Goal: Task Accomplishment & Management: Use online tool/utility

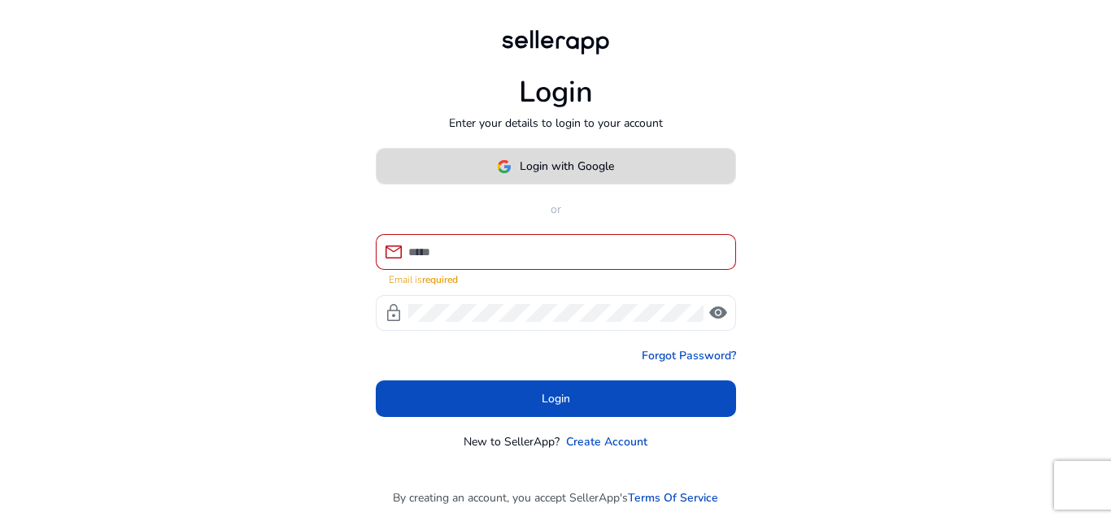
click at [555, 174] on span "Login with Google" at bounding box center [567, 166] width 94 height 17
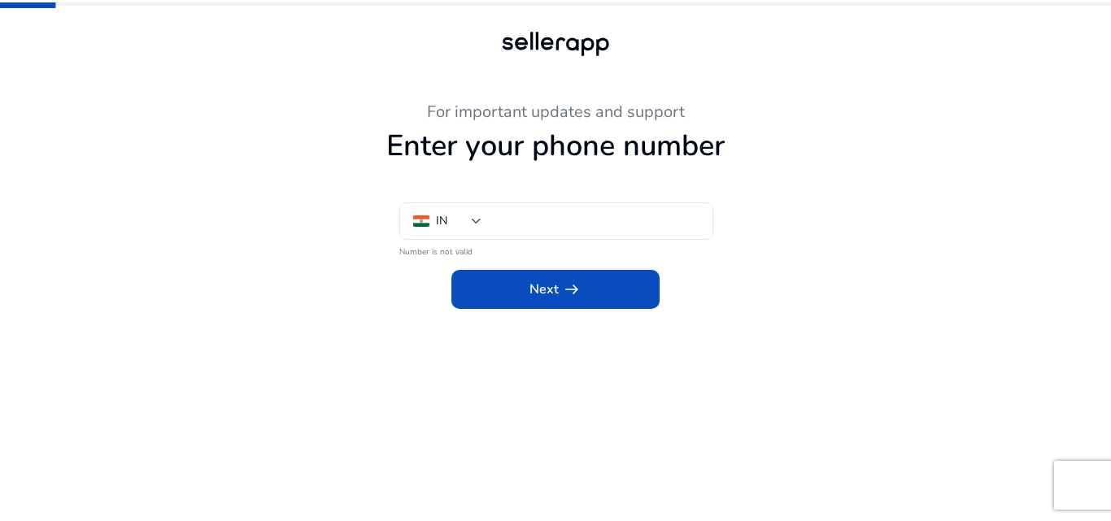
type input "***"
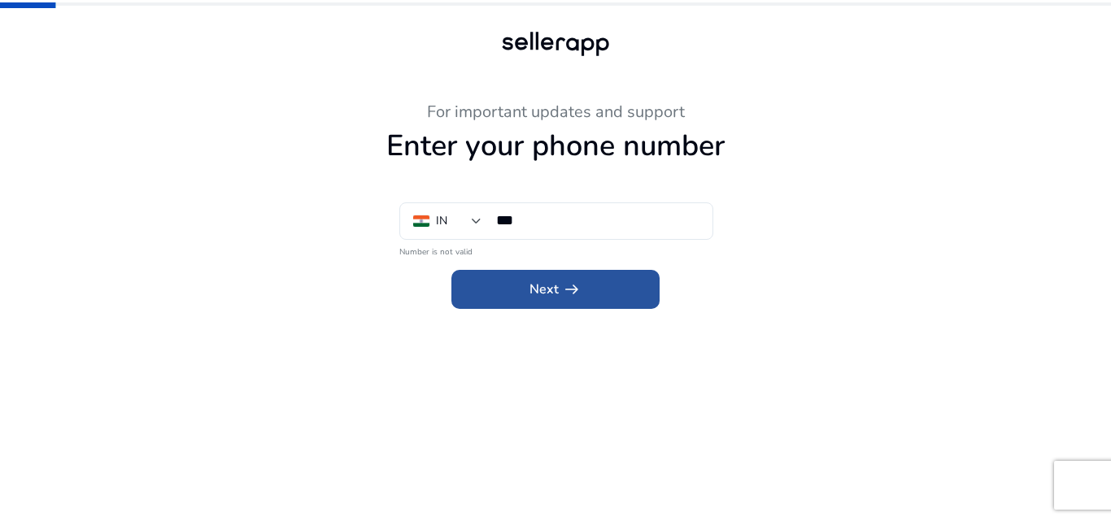
click at [559, 290] on app-icon "arrow_right_alt" at bounding box center [570, 290] width 23 height 20
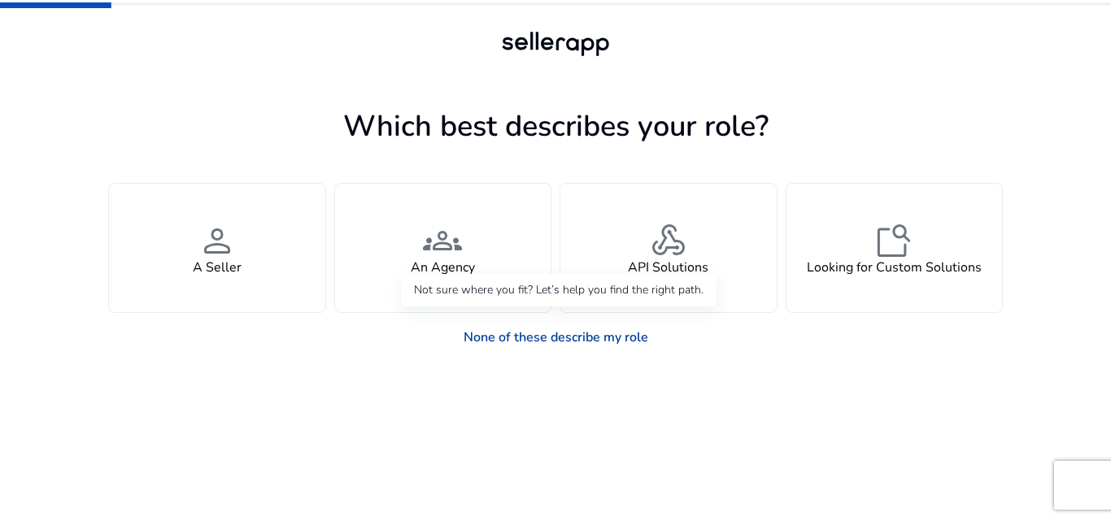
click at [580, 336] on link "None of these describe my role" at bounding box center [555, 337] width 211 height 33
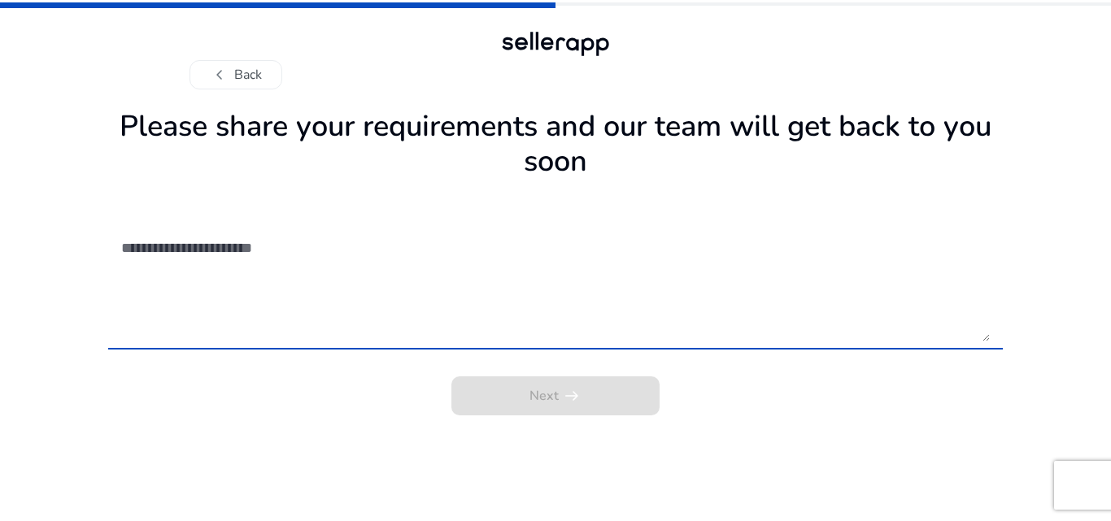
click at [551, 395] on div "Next arrow_right_alt" at bounding box center [555, 391] width 894 height 49
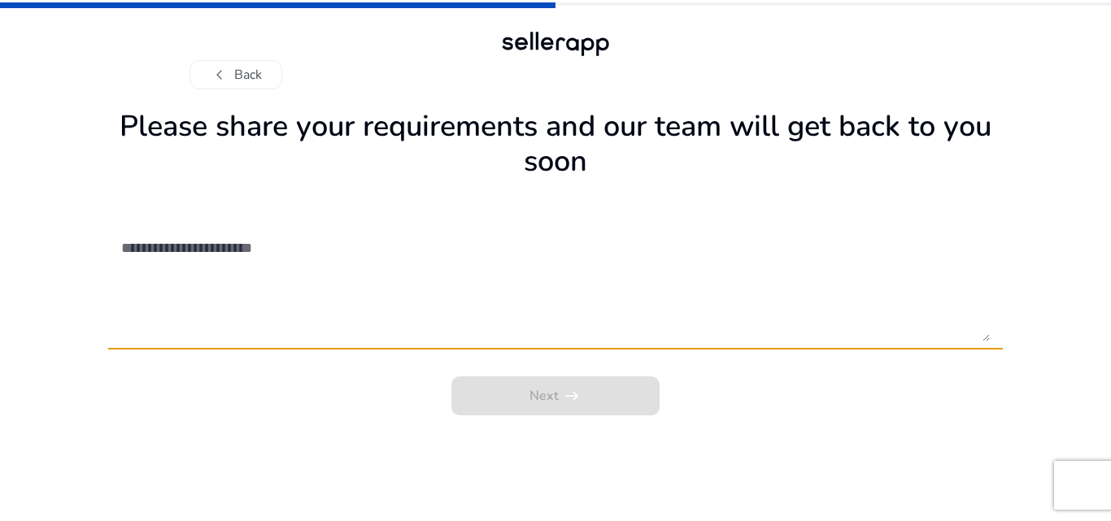
click at [254, 252] on textarea at bounding box center [555, 283] width 868 height 115
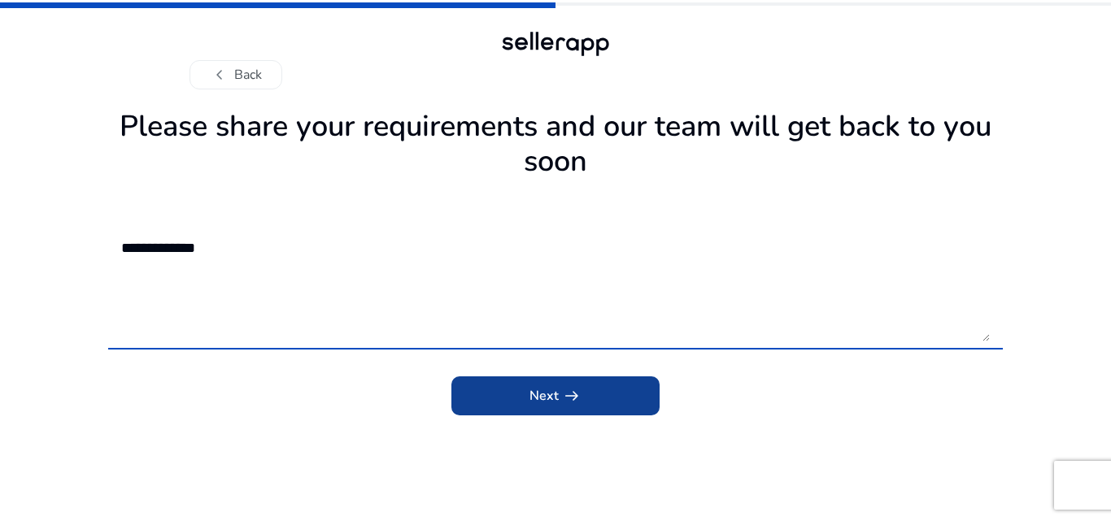
type textarea "**********"
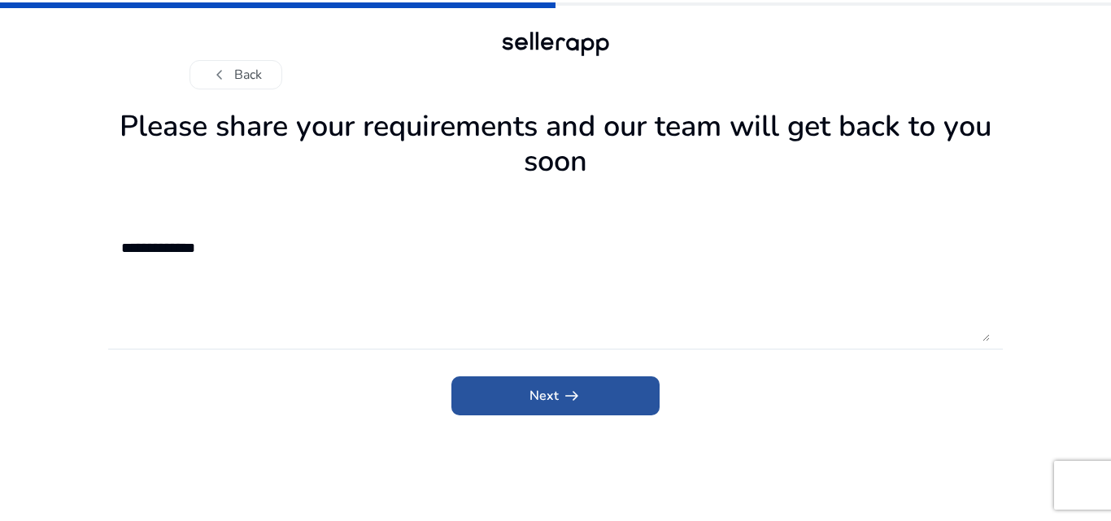
click at [536, 388] on span "Next arrow_right_alt" at bounding box center [555, 396] width 52 height 20
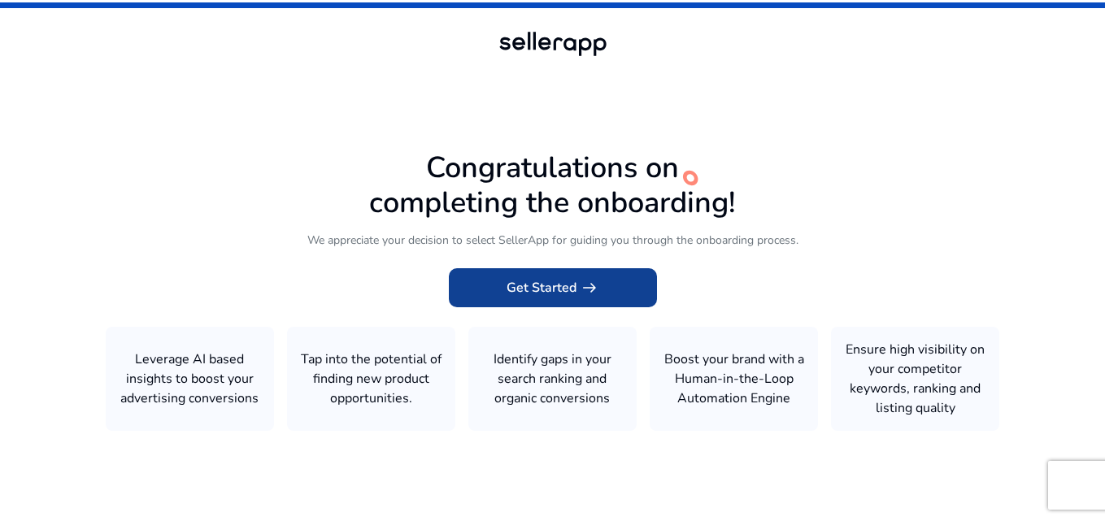
click at [559, 291] on span "Get Started arrow_right_alt" at bounding box center [553, 288] width 93 height 20
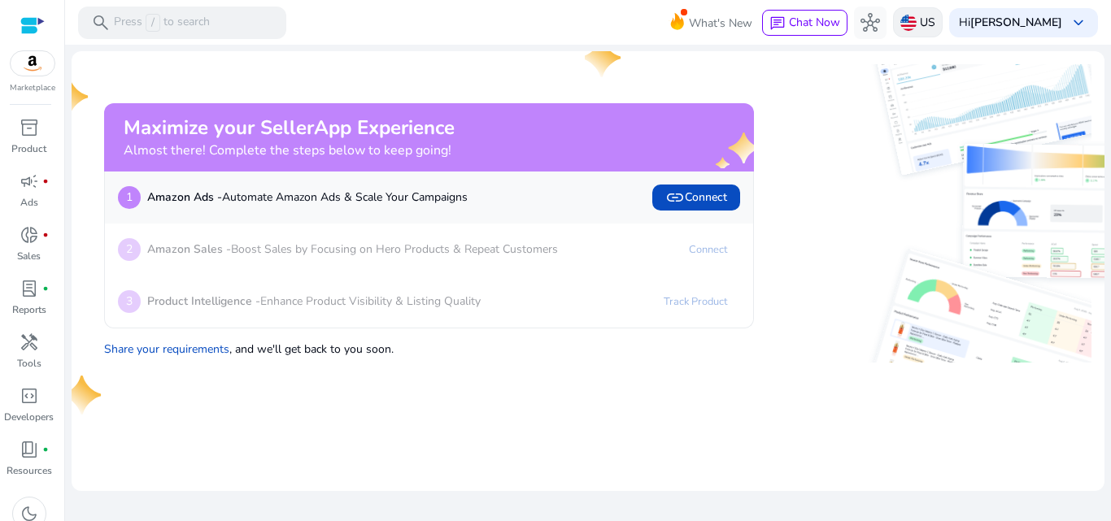
click at [916, 24] on img at bounding box center [908, 23] width 16 height 16
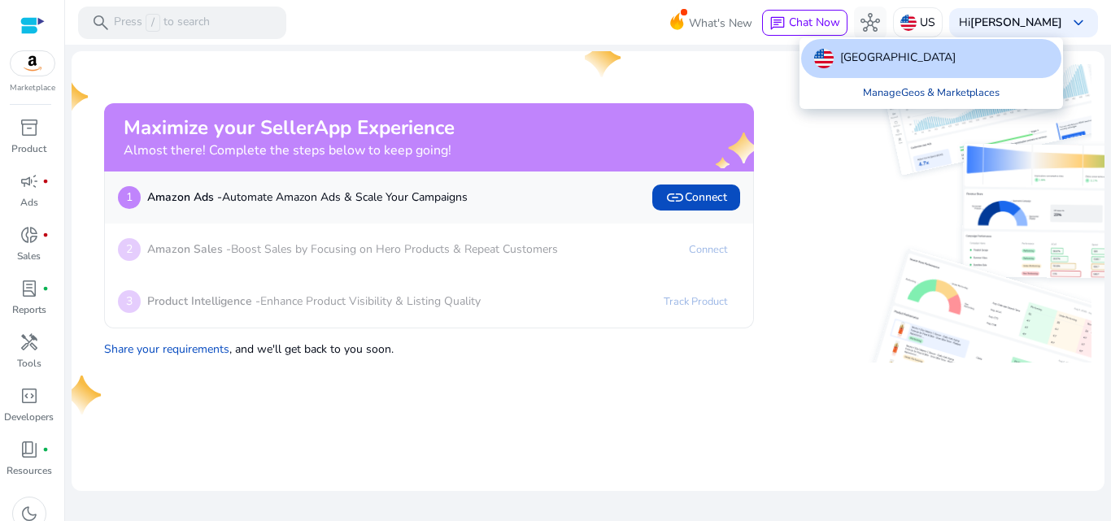
click at [936, 91] on link "Manage Geos & Marketplaces" at bounding box center [931, 92] width 163 height 29
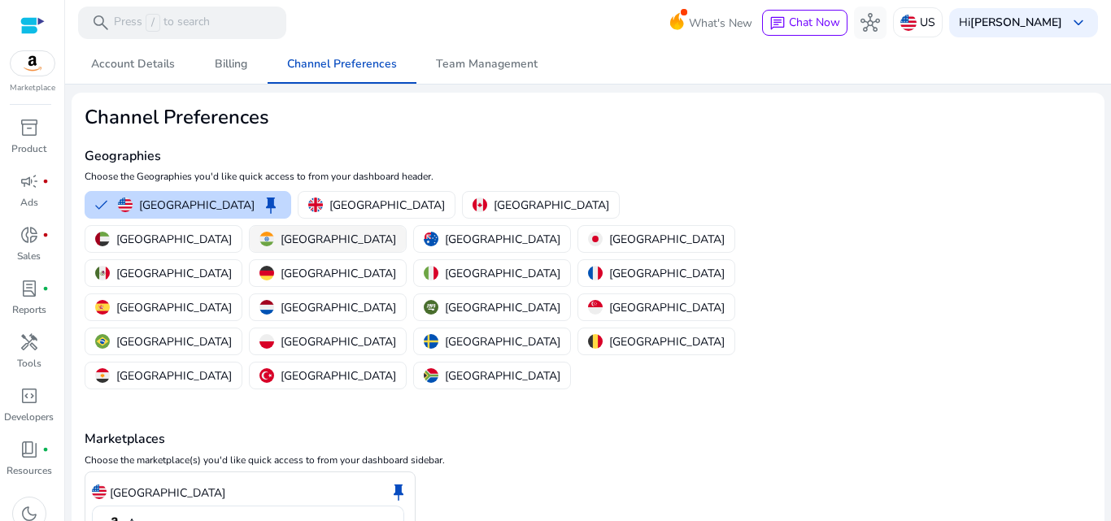
click at [396, 231] on p "[GEOGRAPHIC_DATA]" at bounding box center [338, 239] width 115 height 17
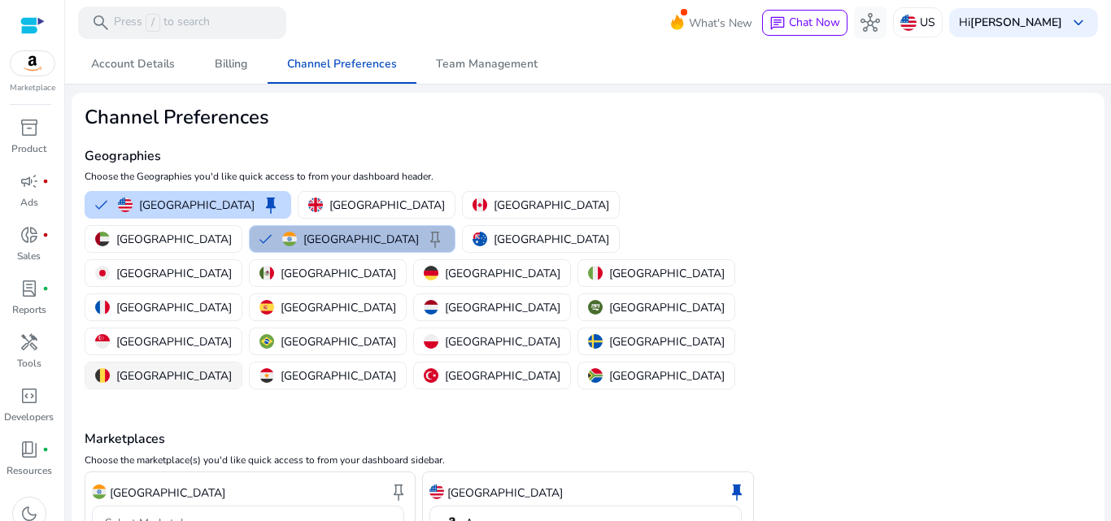
scroll to position [50, 0]
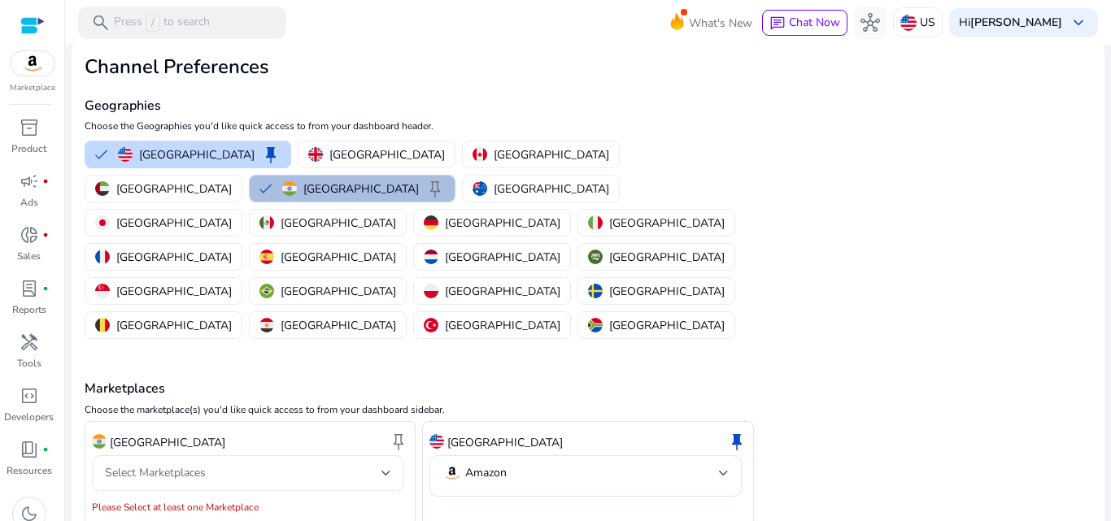
click at [272, 464] on div "Select Marketplaces" at bounding box center [243, 473] width 276 height 18
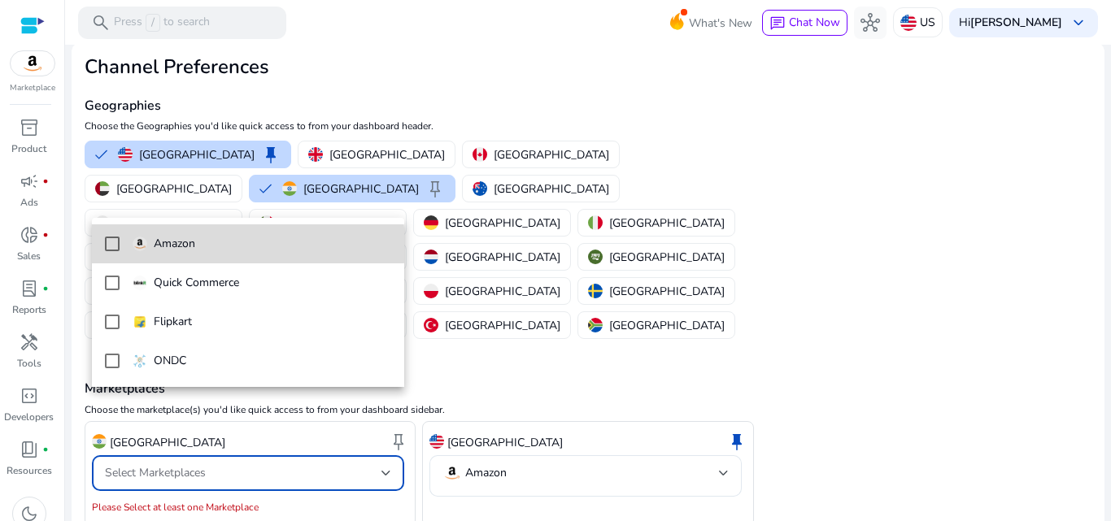
click at [236, 245] on span "Amazon" at bounding box center [262, 244] width 259 height 18
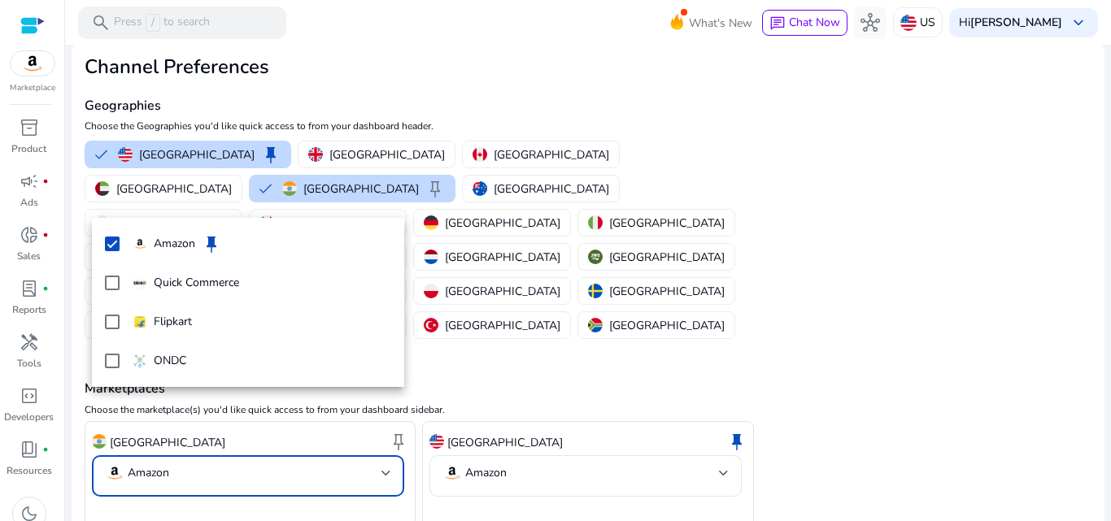
click at [144, 490] on div at bounding box center [555, 260] width 1111 height 521
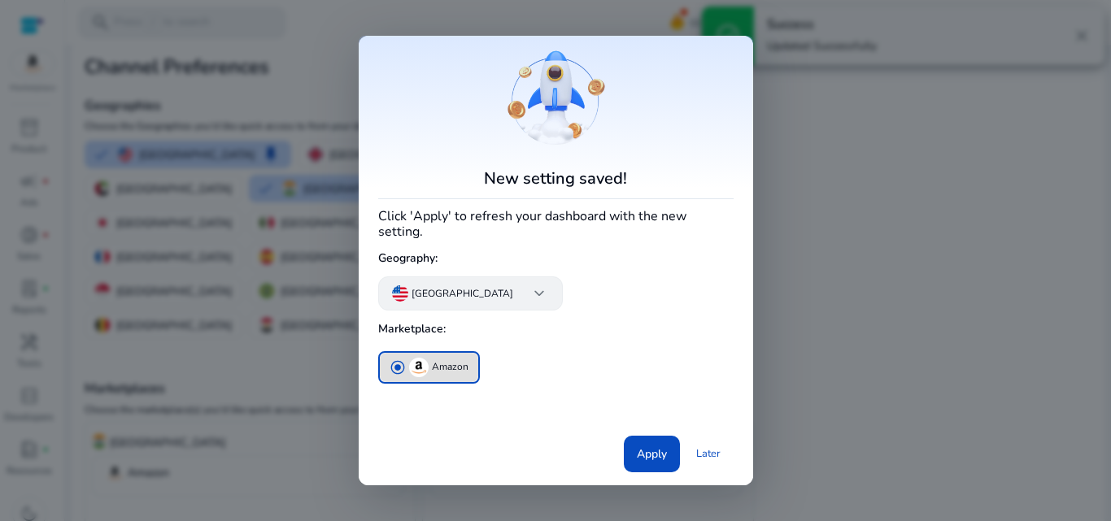
click at [516, 286] on app-icon "keyboard_arrow_down" at bounding box center [532, 294] width 33 height 20
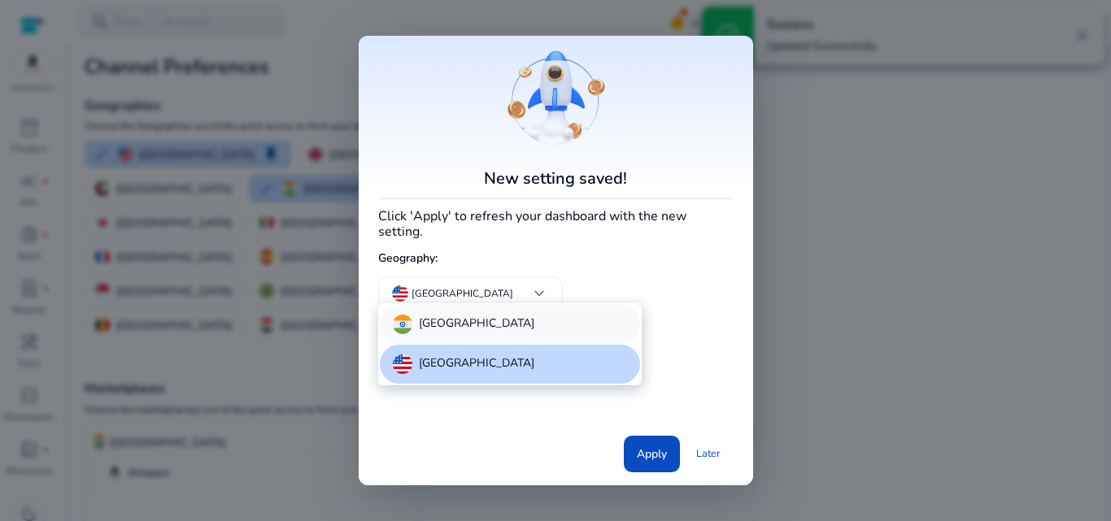
click at [449, 325] on div "[GEOGRAPHIC_DATA]" at bounding box center [510, 324] width 260 height 39
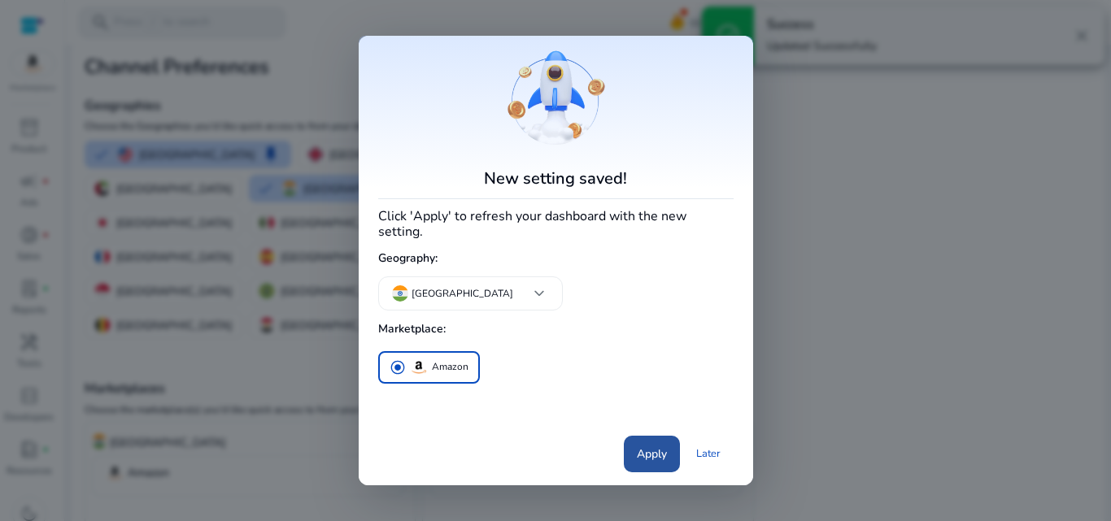
click at [652, 446] on span "Apply" at bounding box center [652, 454] width 30 height 17
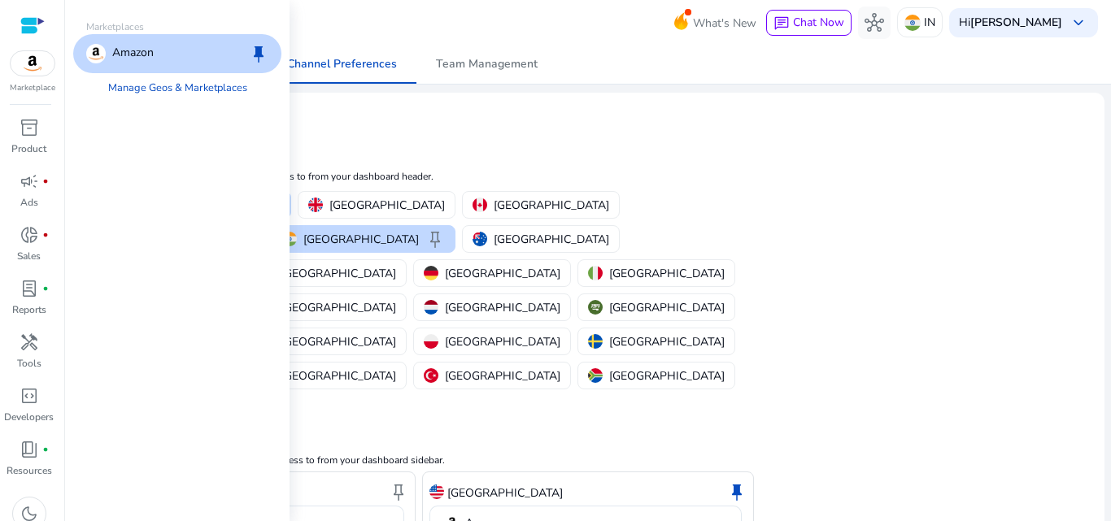
click at [29, 61] on img at bounding box center [33, 63] width 44 height 24
click at [172, 56] on div "Amazon keep" at bounding box center [177, 53] width 208 height 39
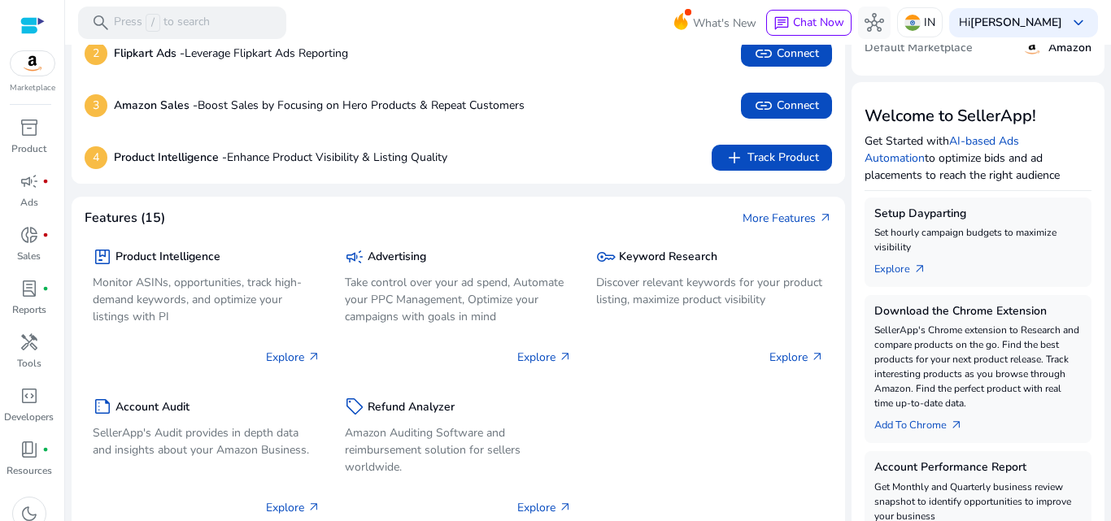
scroll to position [63, 0]
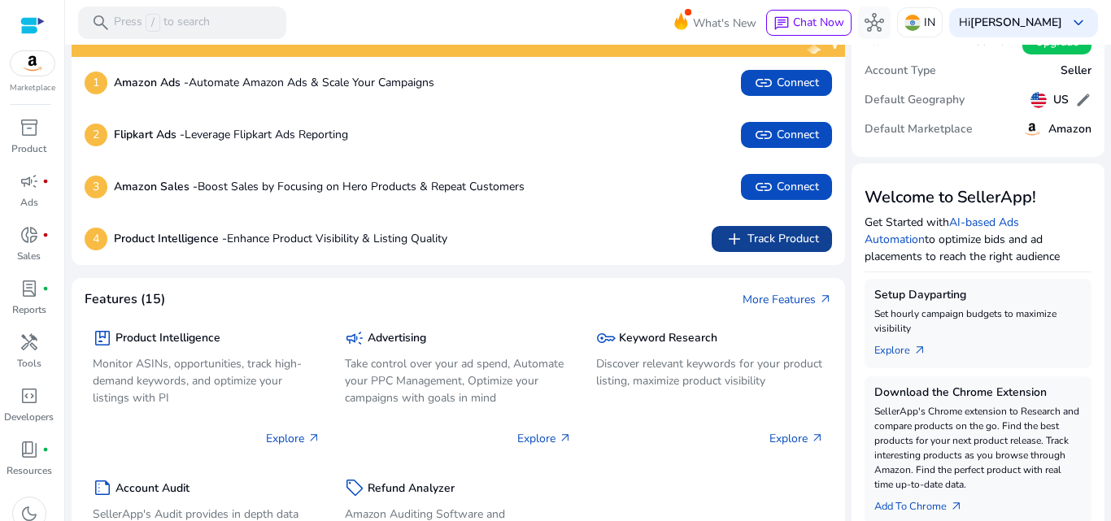
click at [762, 243] on span "add Track Product" at bounding box center [771, 239] width 94 height 20
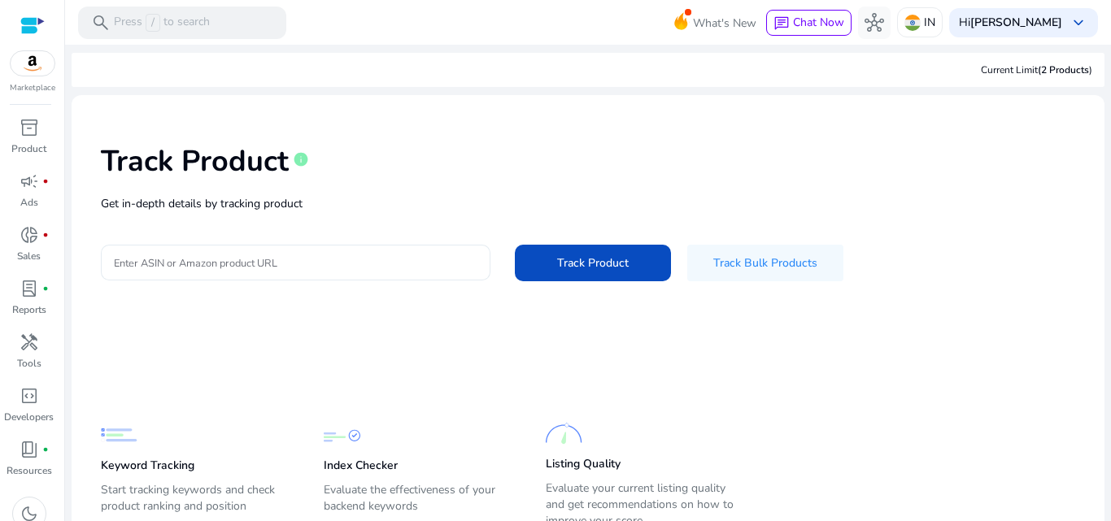
click at [297, 259] on input "Enter ASIN or Amazon product URL" at bounding box center [295, 263] width 363 height 18
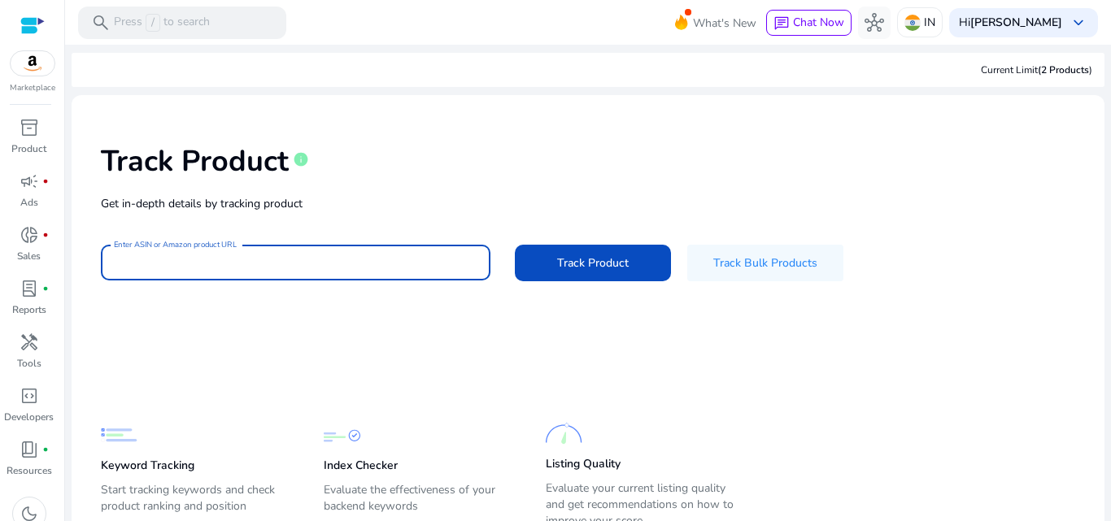
type input "**********"
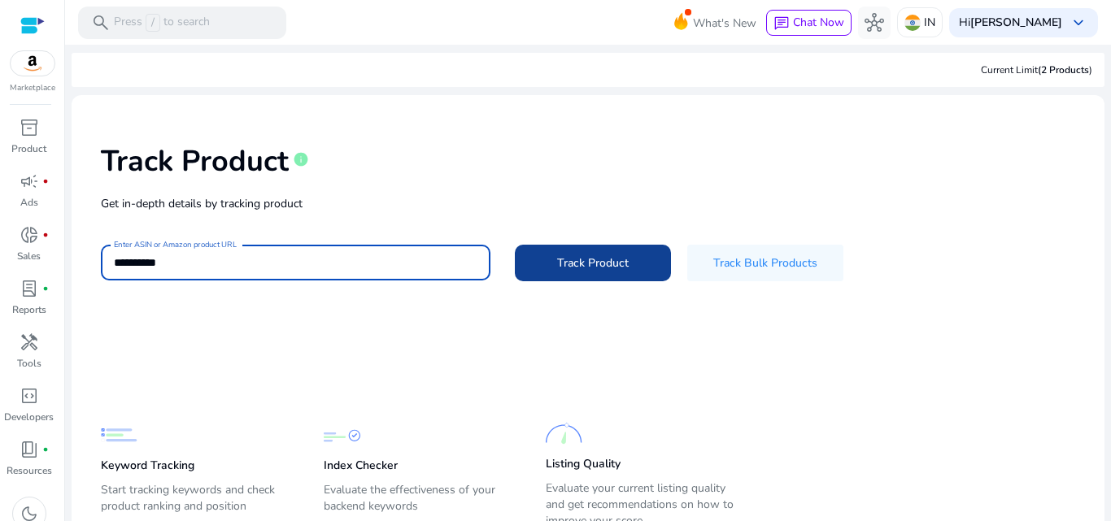
click at [600, 268] on span "Track Product" at bounding box center [593, 262] width 72 height 17
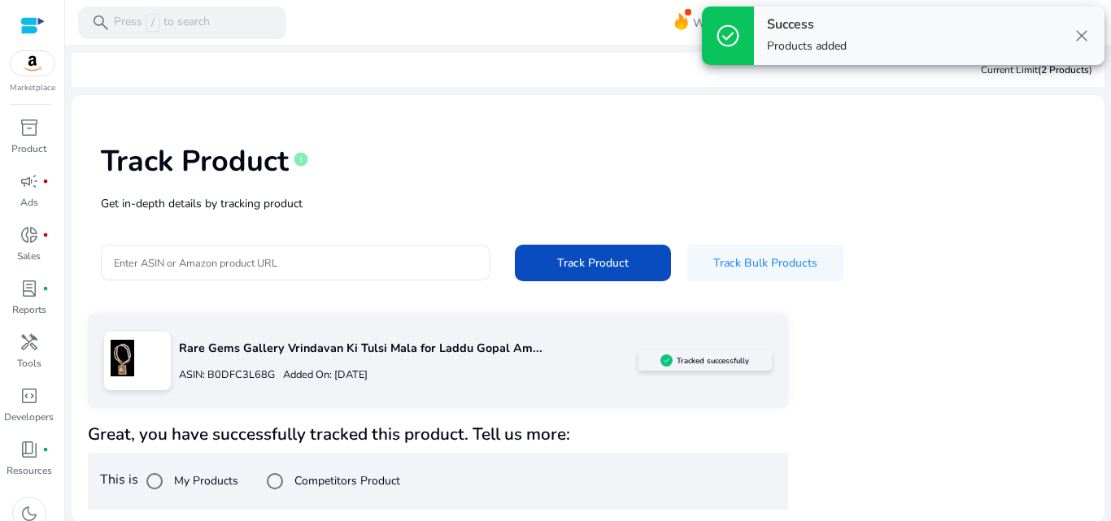
scroll to position [1, 0]
click at [129, 354] on img at bounding box center [122, 357] width 37 height 37
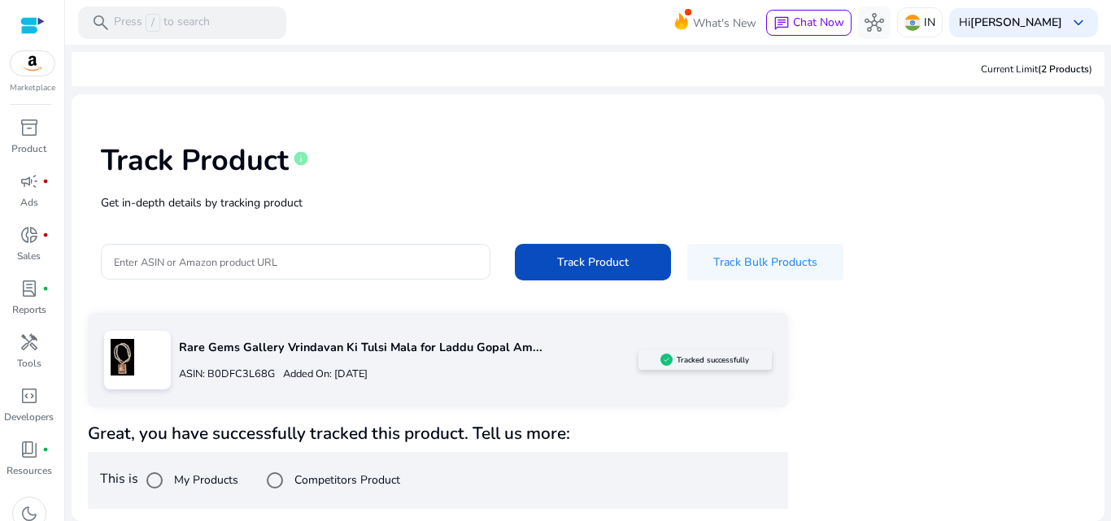
click at [356, 346] on p "Rare Gems Gallery Vrindavan Ki Tulsi Mala for Laddu Gopal Am..." at bounding box center [408, 348] width 459 height 18
click at [707, 355] on h5 "Tracked successfully" at bounding box center [712, 360] width 72 height 10
click at [706, 369] on div "Tracked successfully" at bounding box center [704, 360] width 133 height 20
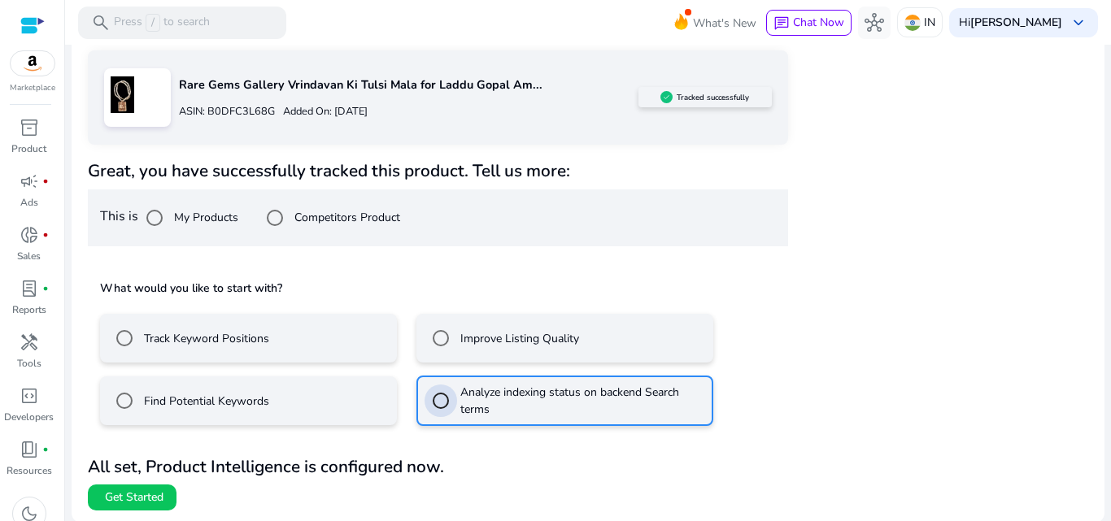
scroll to position [265, 0]
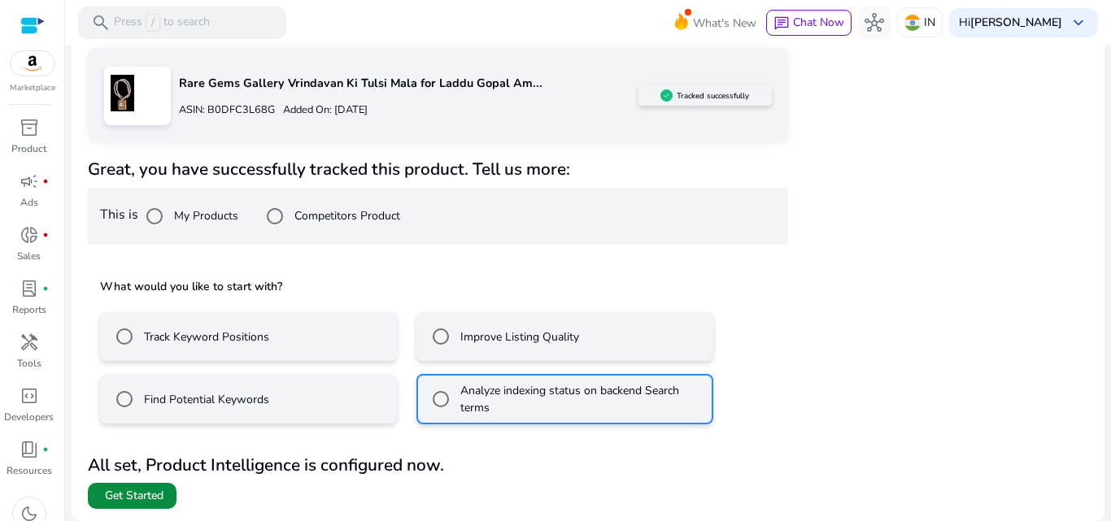
click at [151, 488] on span "Get Started" at bounding box center [134, 496] width 59 height 16
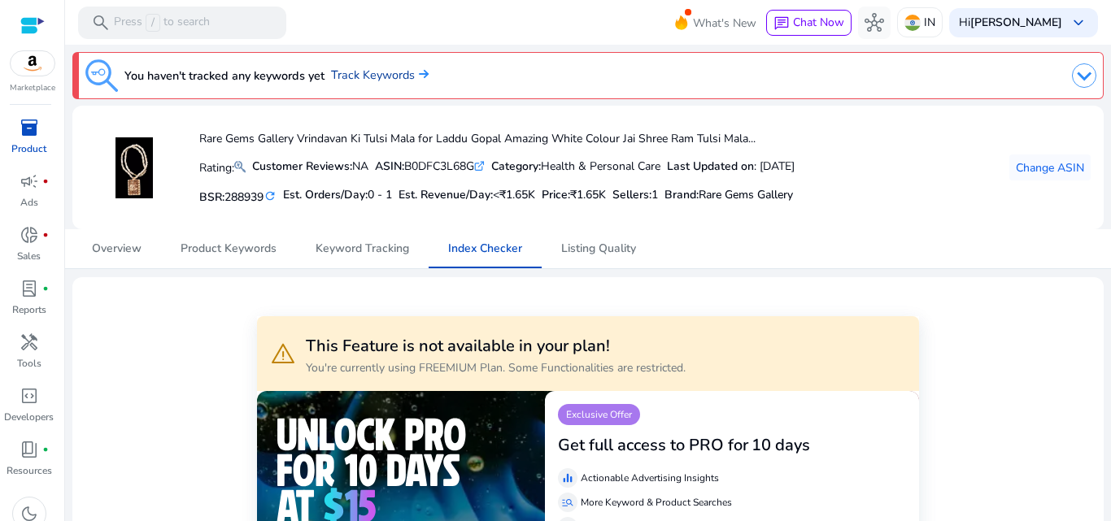
click at [360, 72] on link "Track Keywords" at bounding box center [380, 76] width 98 height 18
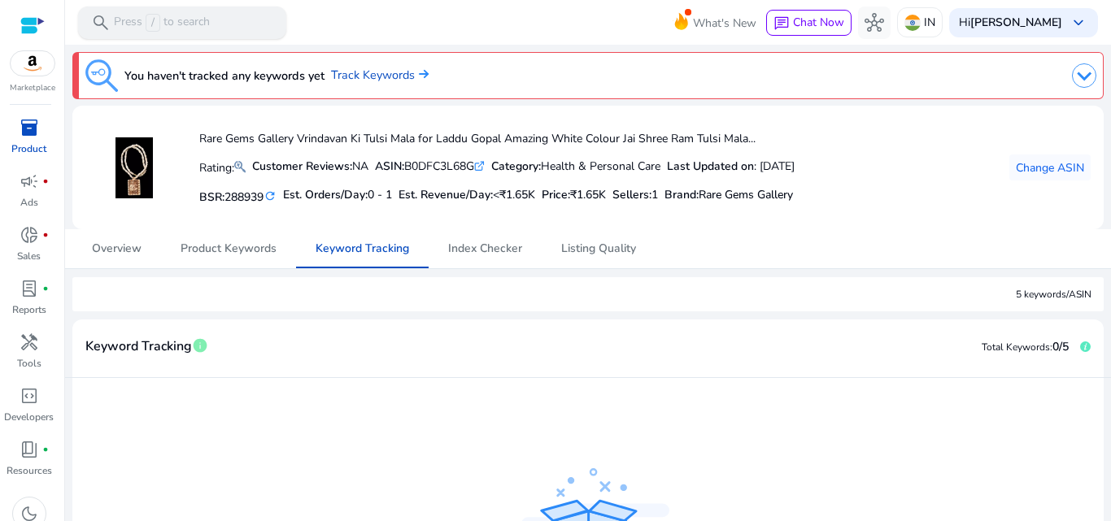
click at [196, 21] on p "Press / to search" at bounding box center [162, 23] width 96 height 18
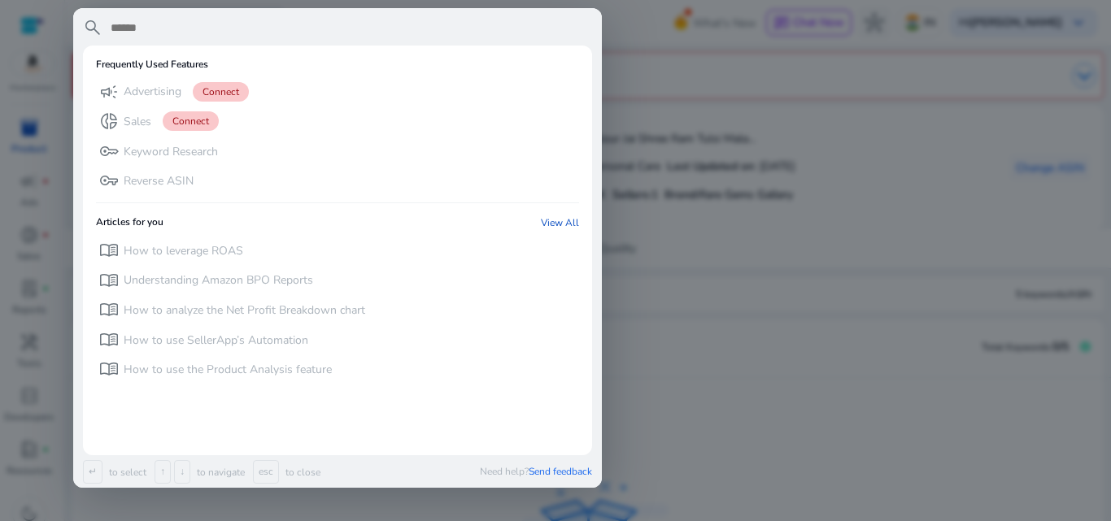
paste input "**********"
type input "**********"
click at [614, 154] on div at bounding box center [555, 260] width 1111 height 521
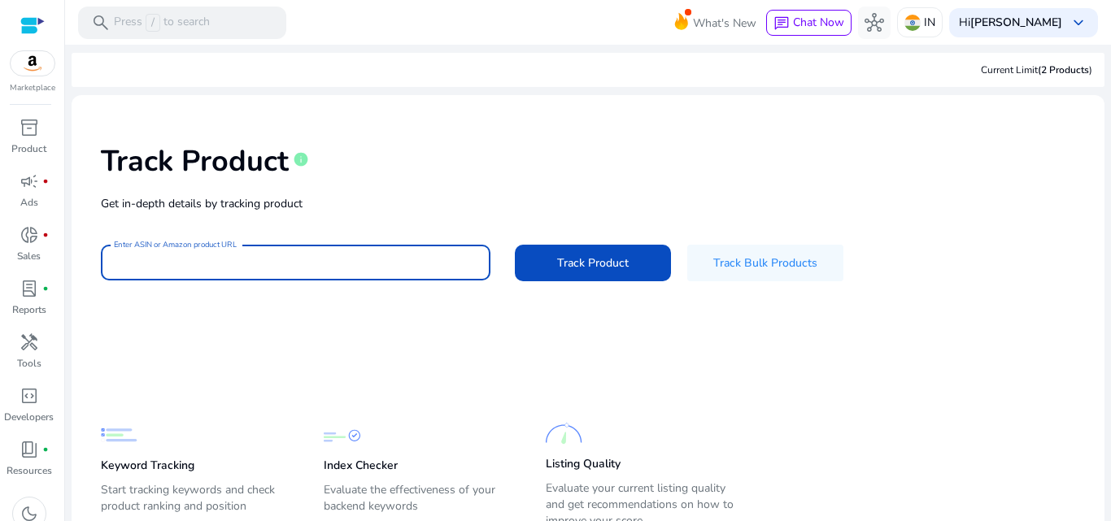
click at [283, 263] on input "Enter ASIN or Amazon product URL" at bounding box center [295, 263] width 363 height 18
paste input "**********"
type input "**********"
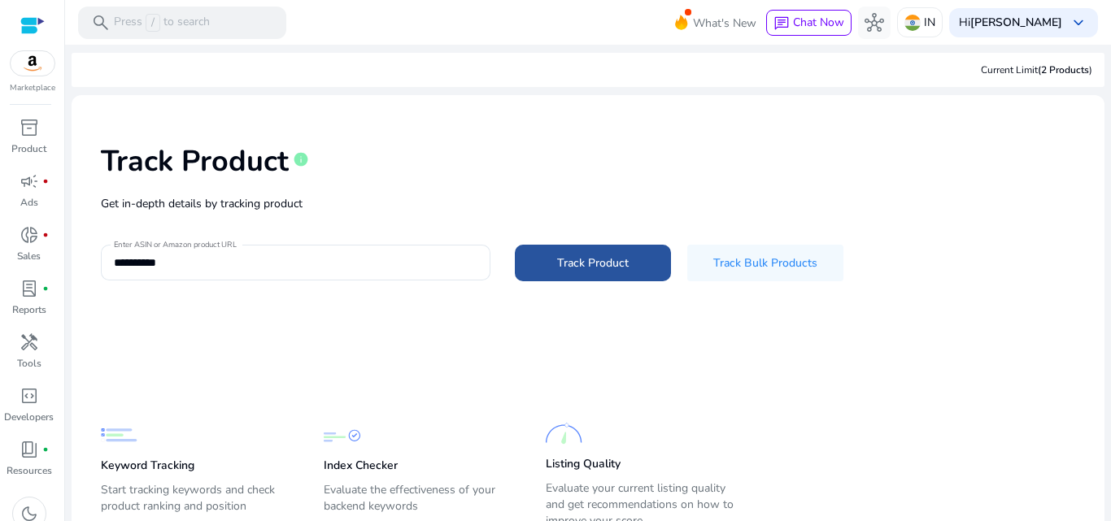
click at [565, 265] on span "Track Product" at bounding box center [593, 262] width 72 height 17
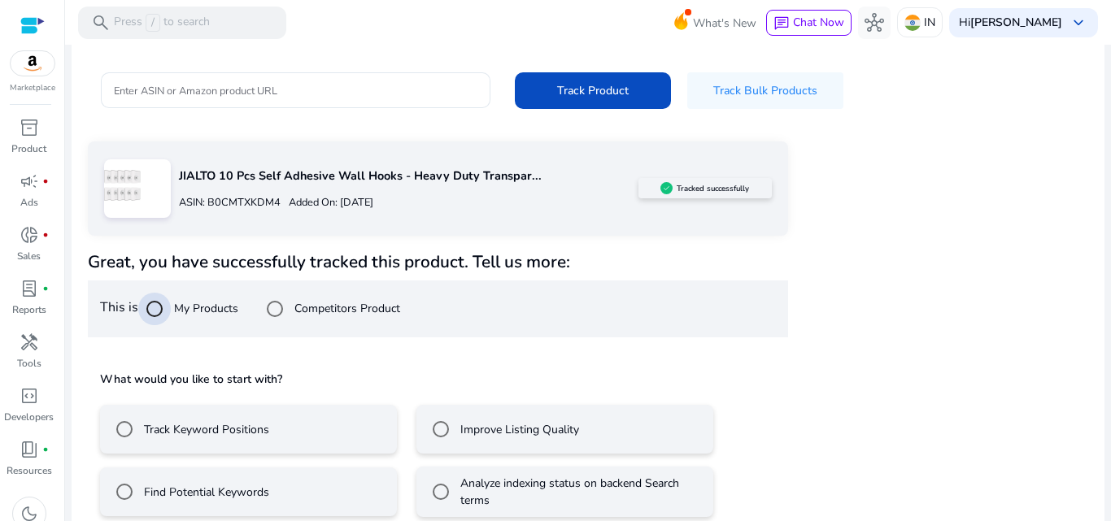
scroll to position [193, 0]
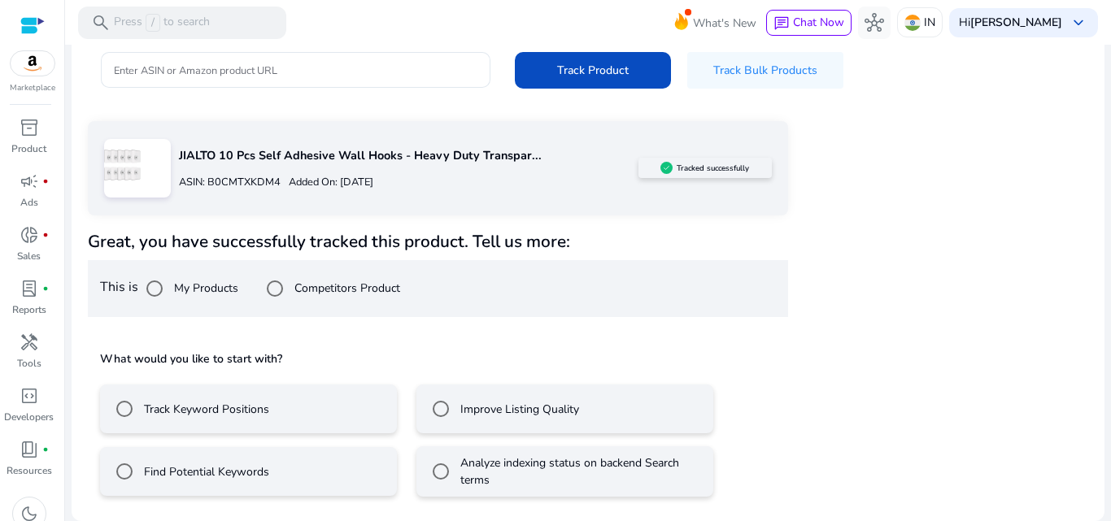
click at [187, 403] on label "Track Keyword Positions" at bounding box center [205, 409] width 128 height 17
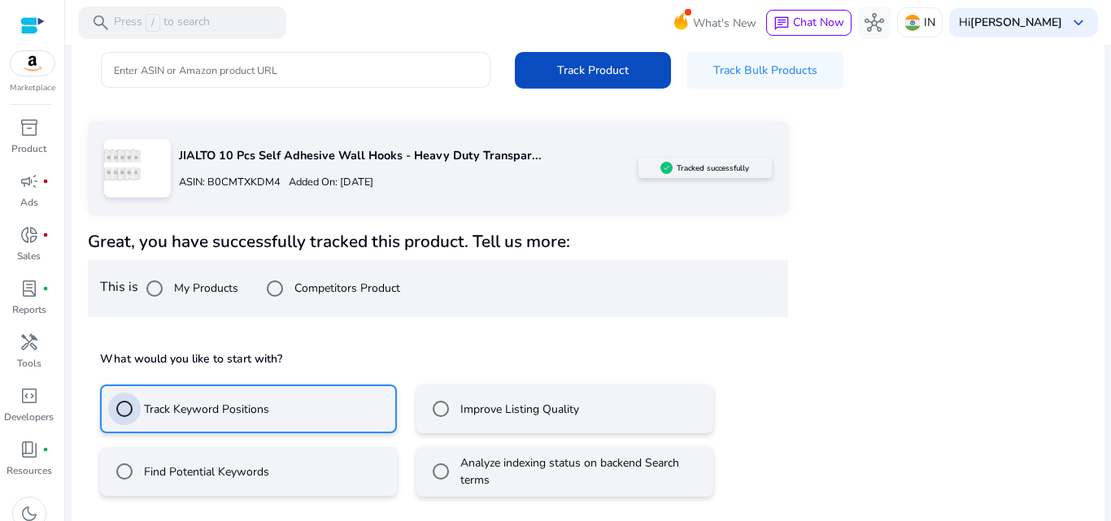
scroll to position [265, 0]
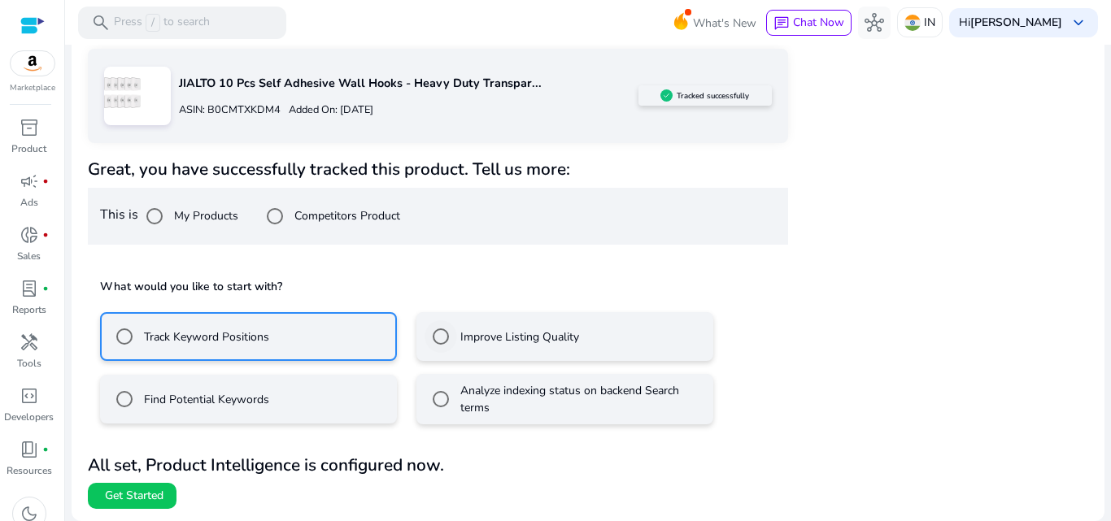
click at [474, 343] on label "Improve Listing Quality" at bounding box center [518, 336] width 122 height 17
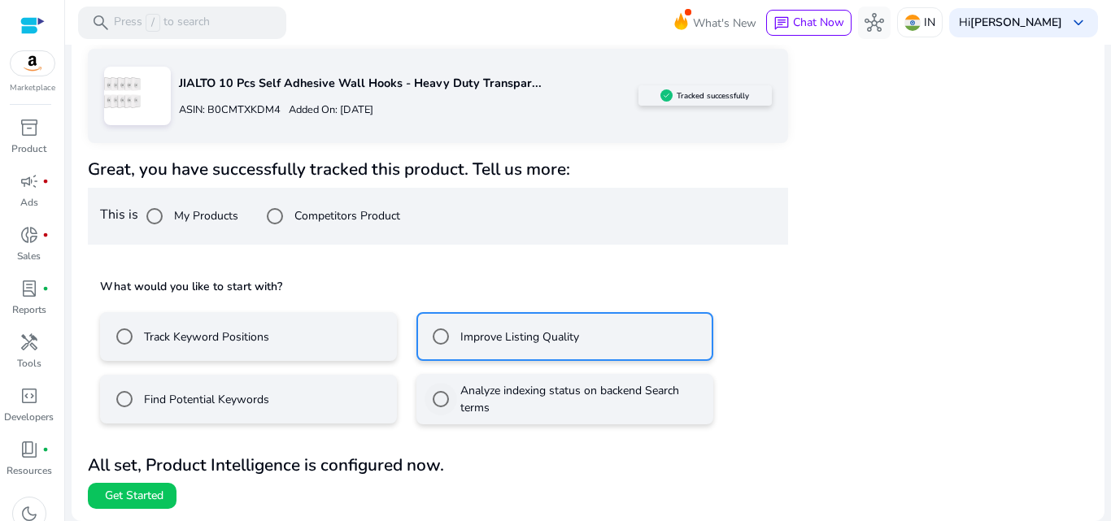
click at [476, 397] on label "Analyze indexing status on backend Search terms" at bounding box center [581, 399] width 248 height 34
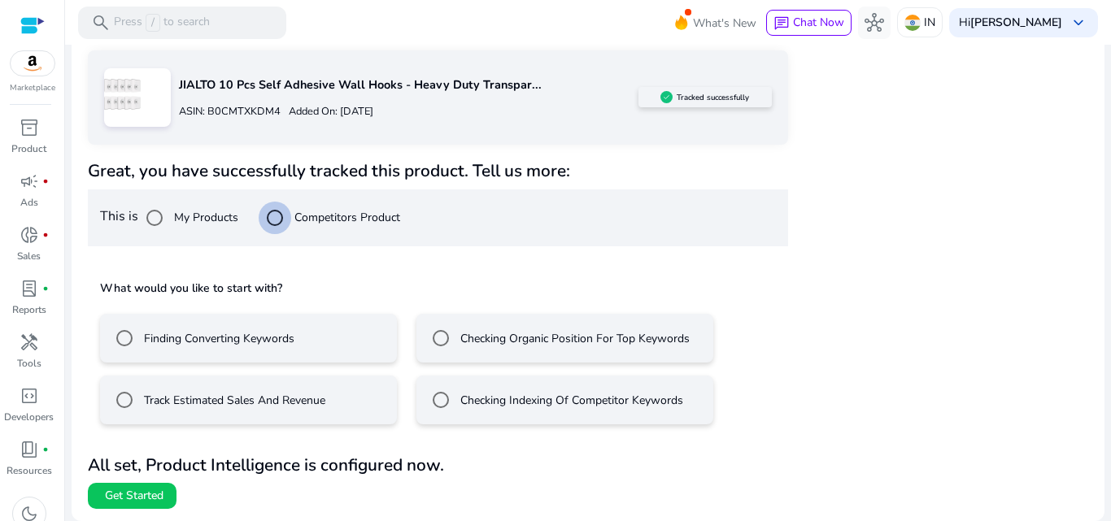
scroll to position [263, 0]
click at [224, 398] on label "Track Estimated Sales And Revenue" at bounding box center [233, 400] width 185 height 17
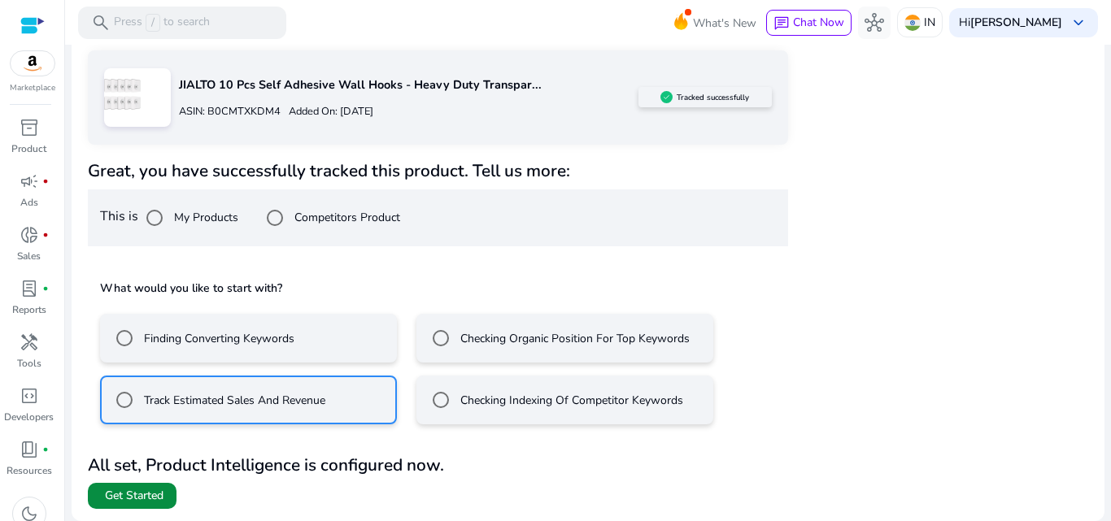
click at [145, 489] on span "Get Started" at bounding box center [134, 496] width 59 height 16
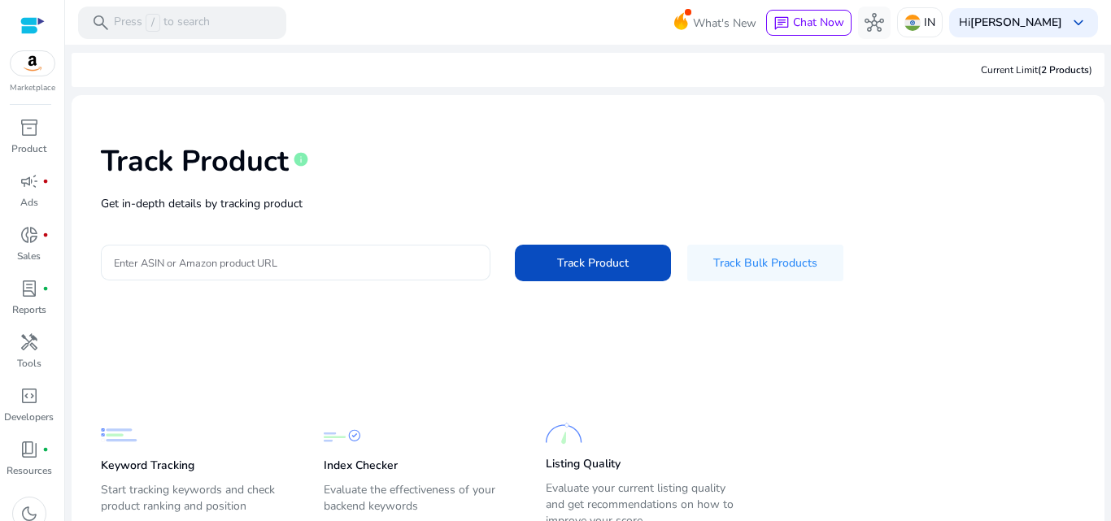
click at [261, 258] on input "Enter ASIN or Amazon product URL" at bounding box center [295, 263] width 363 height 18
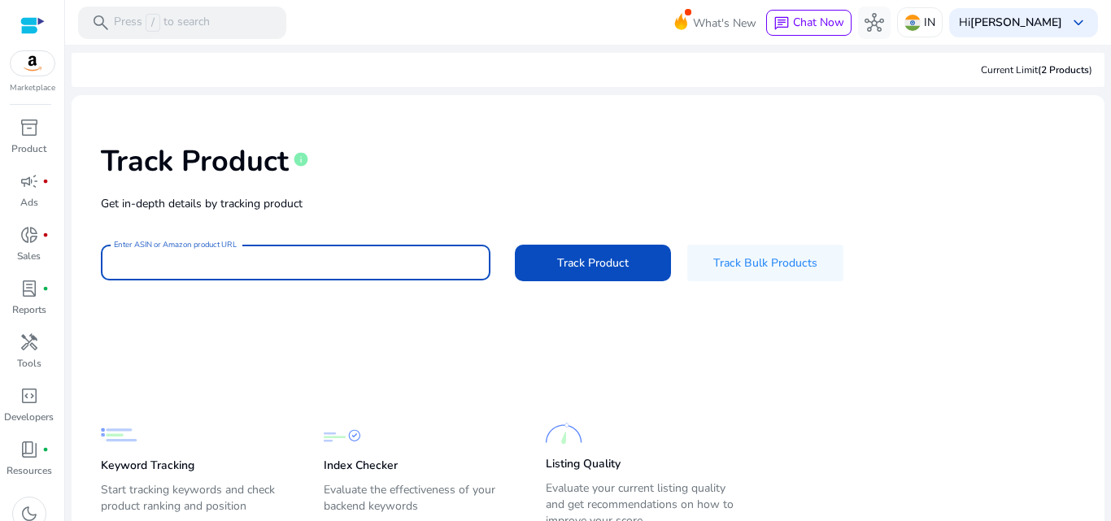
click at [256, 259] on input "Enter ASIN or Amazon product URL" at bounding box center [295, 263] width 363 height 18
type input "**********"
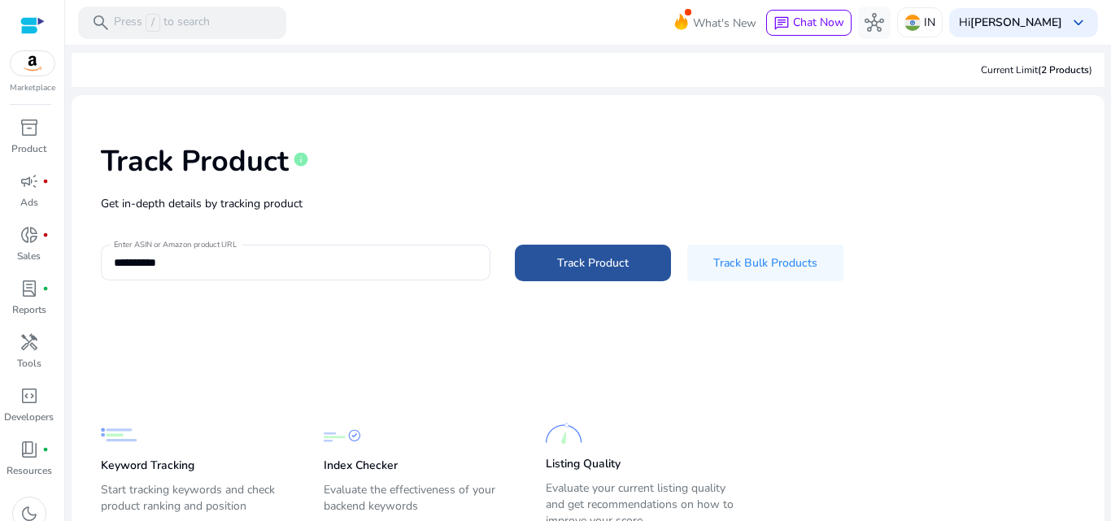
click at [593, 255] on span "Track Product" at bounding box center [593, 262] width 72 height 17
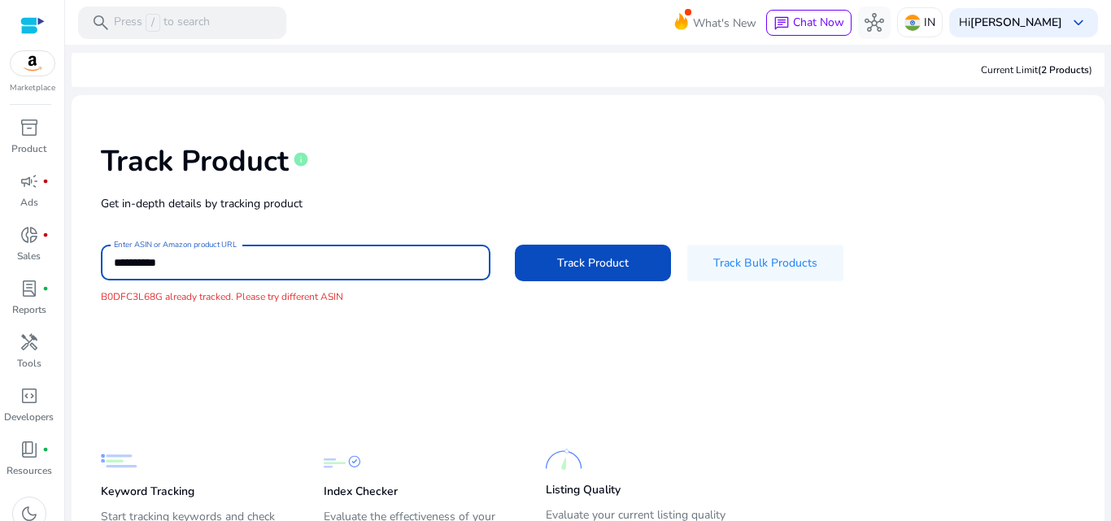
click at [257, 264] on input "**********" at bounding box center [295, 263] width 363 height 18
drag, startPoint x: 257, startPoint y: 264, endPoint x: 158, endPoint y: 266, distance: 99.2
click at [158, 266] on input "**********" at bounding box center [295, 263] width 363 height 18
drag, startPoint x: 173, startPoint y: 256, endPoint x: 146, endPoint y: 272, distance: 31.7
click at [146, 272] on div "**********" at bounding box center [295, 263] width 363 height 36
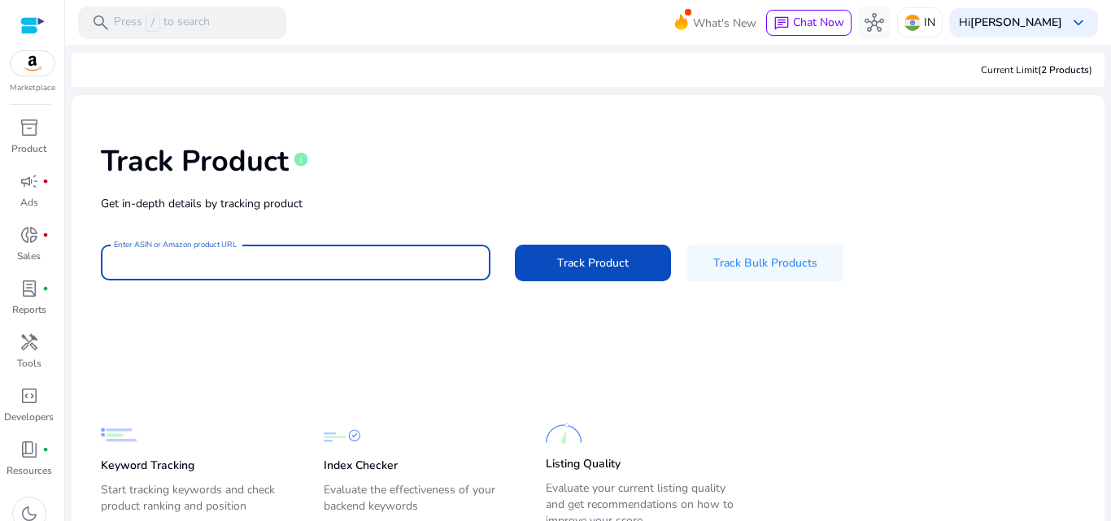
drag, startPoint x: 194, startPoint y: 265, endPoint x: 174, endPoint y: 268, distance: 20.6
click at [174, 268] on input "Enter ASIN or Amazon product URL" at bounding box center [295, 263] width 363 height 18
type input "**********"
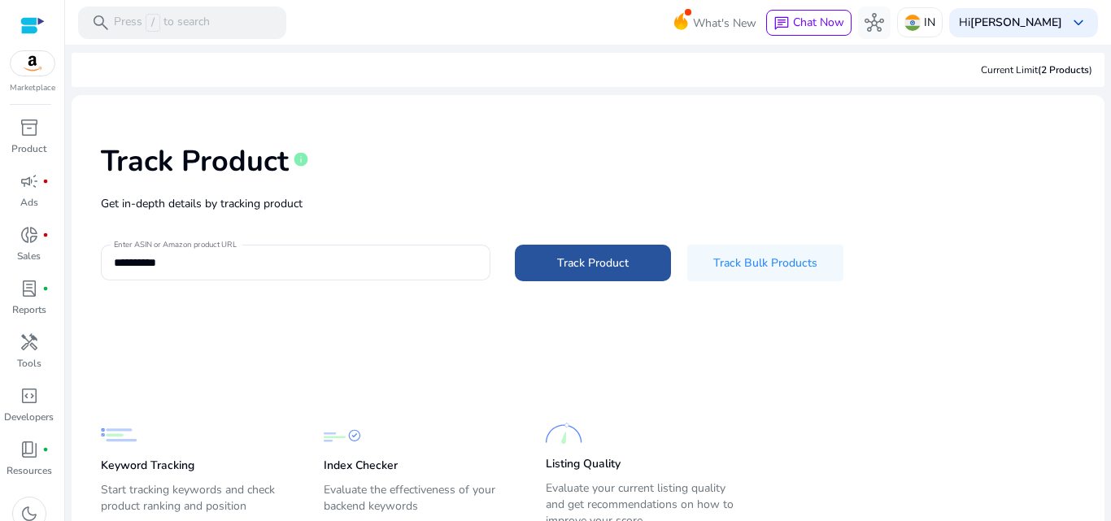
click at [568, 263] on span "Track Product" at bounding box center [593, 262] width 72 height 17
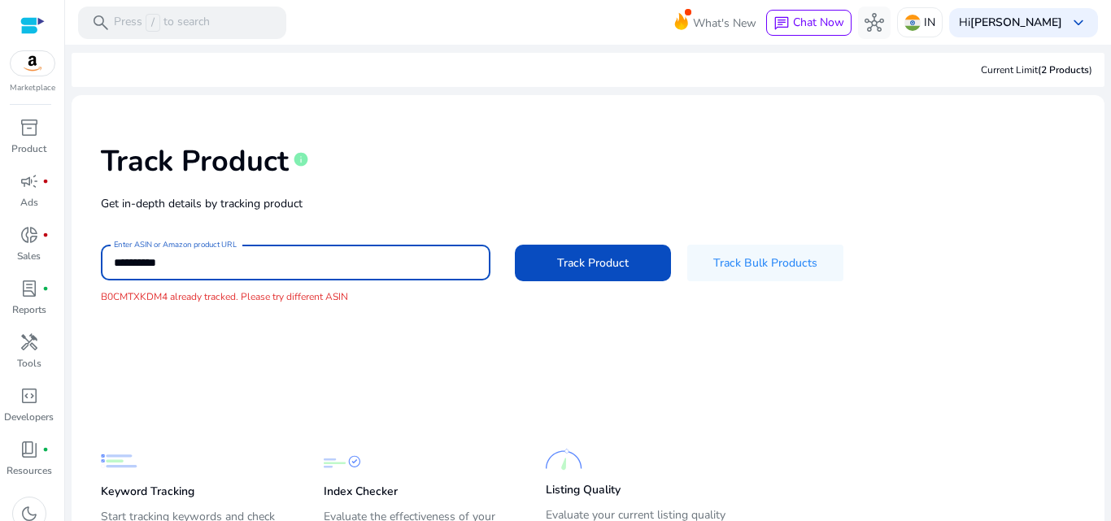
drag, startPoint x: 247, startPoint y: 269, endPoint x: 104, endPoint y: 259, distance: 143.4
click at [104, 259] on div "**********" at bounding box center [295, 263] width 389 height 36
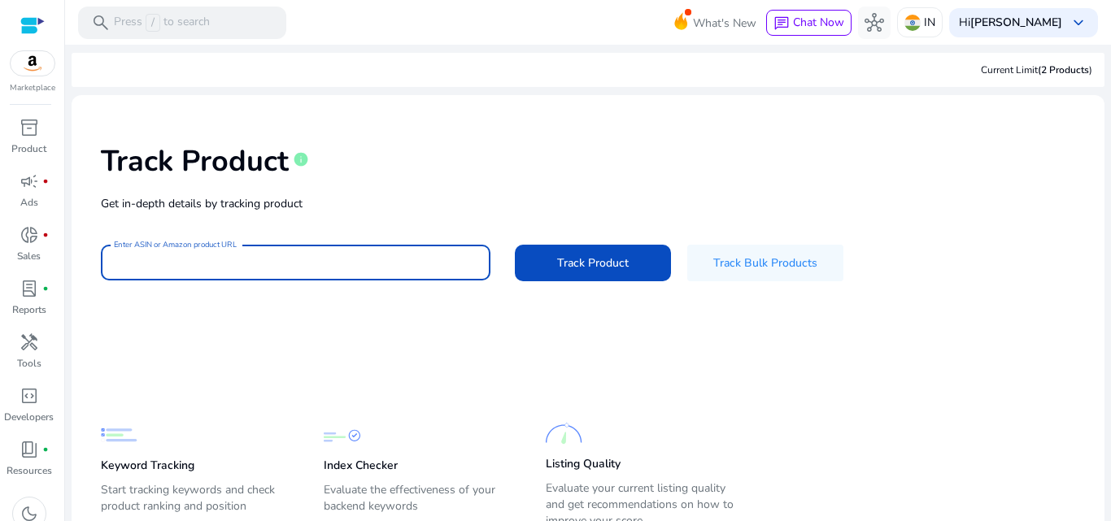
click at [304, 256] on input "Enter ASIN or Amazon product URL" at bounding box center [295, 263] width 363 height 18
paste input "**********"
type input "**********"
click at [515, 245] on button "Track Product" at bounding box center [593, 263] width 156 height 37
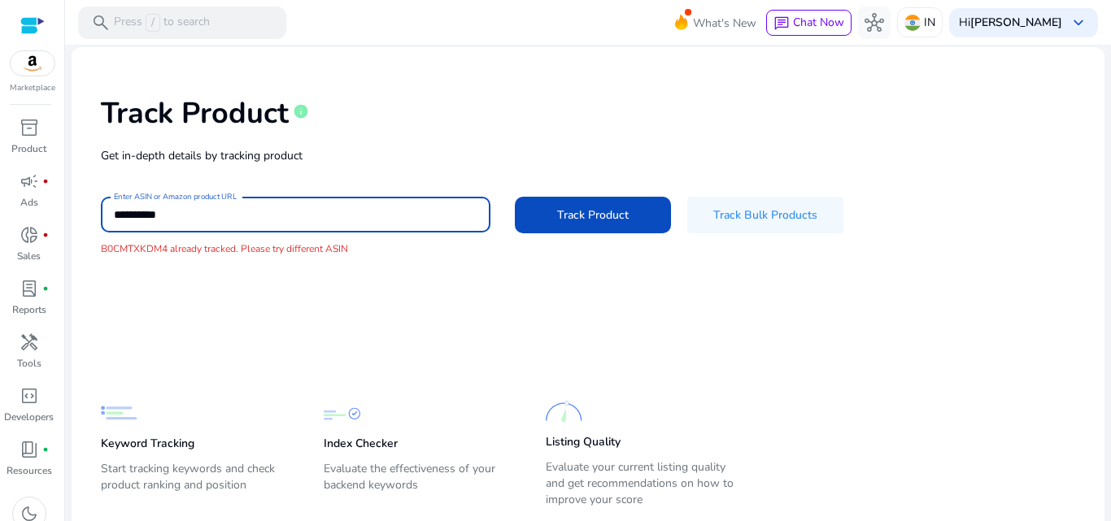
scroll to position [94, 0]
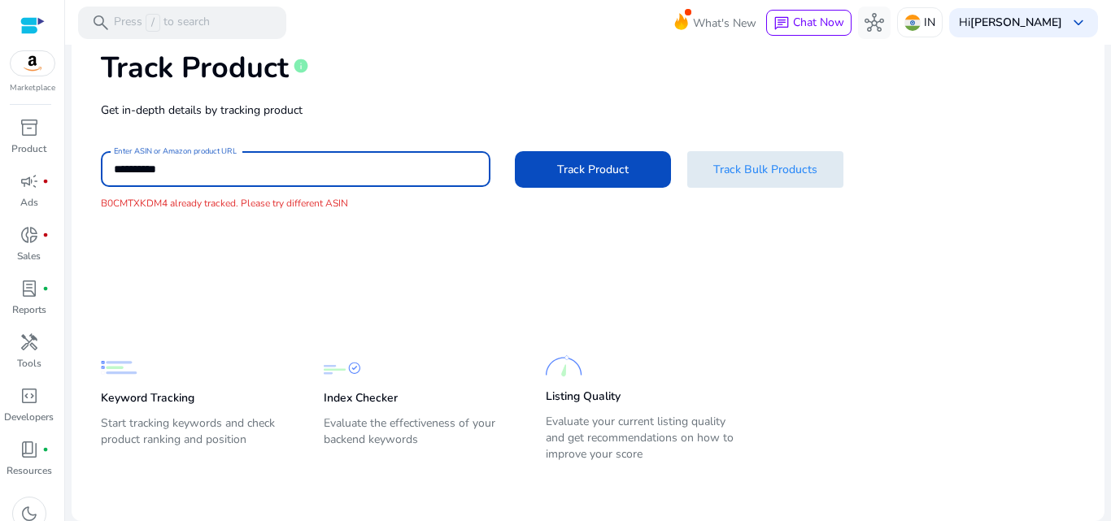
click at [750, 162] on span "Track Bulk Products" at bounding box center [765, 169] width 104 height 17
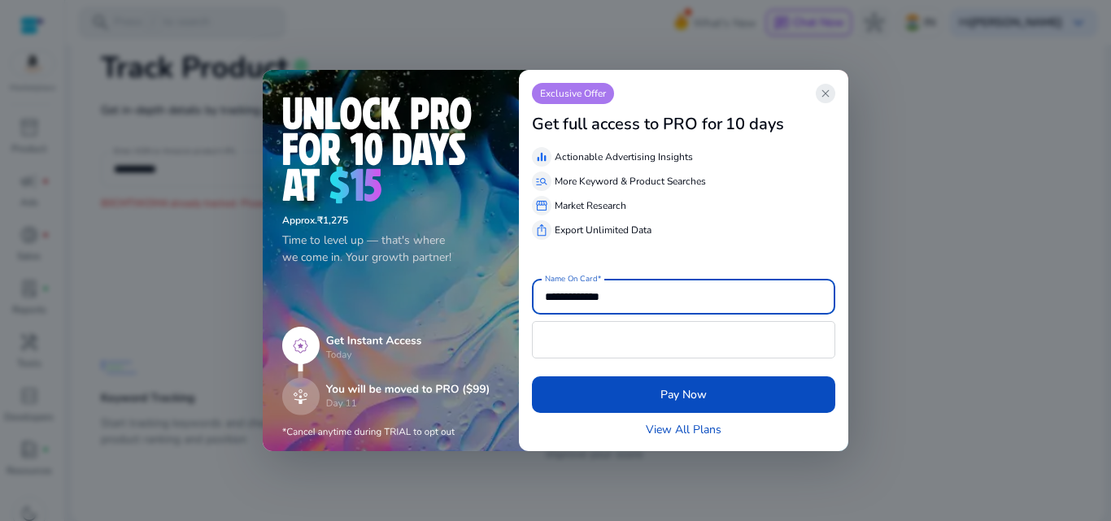
click at [828, 91] on span "close" at bounding box center [825, 93] width 13 height 13
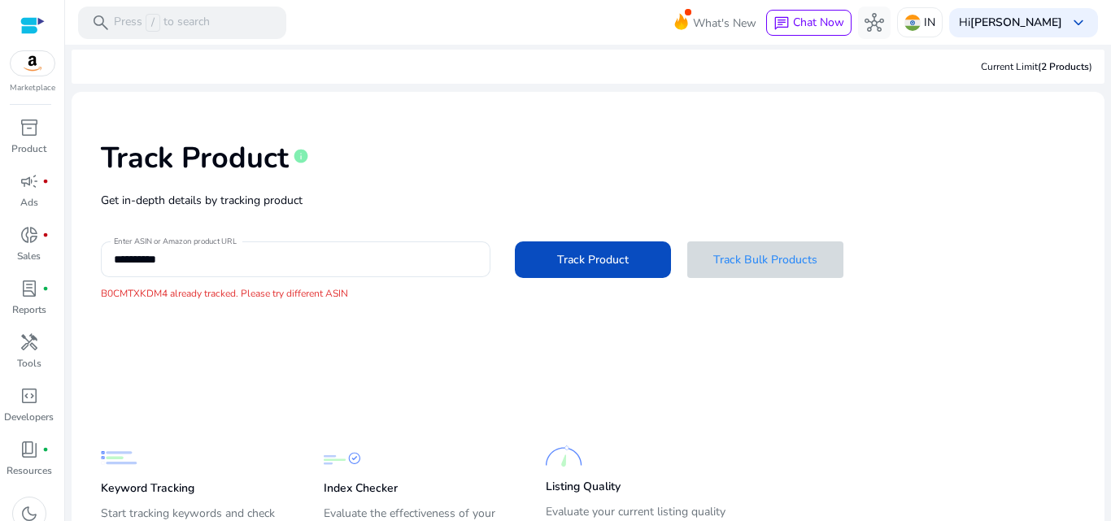
scroll to position [0, 0]
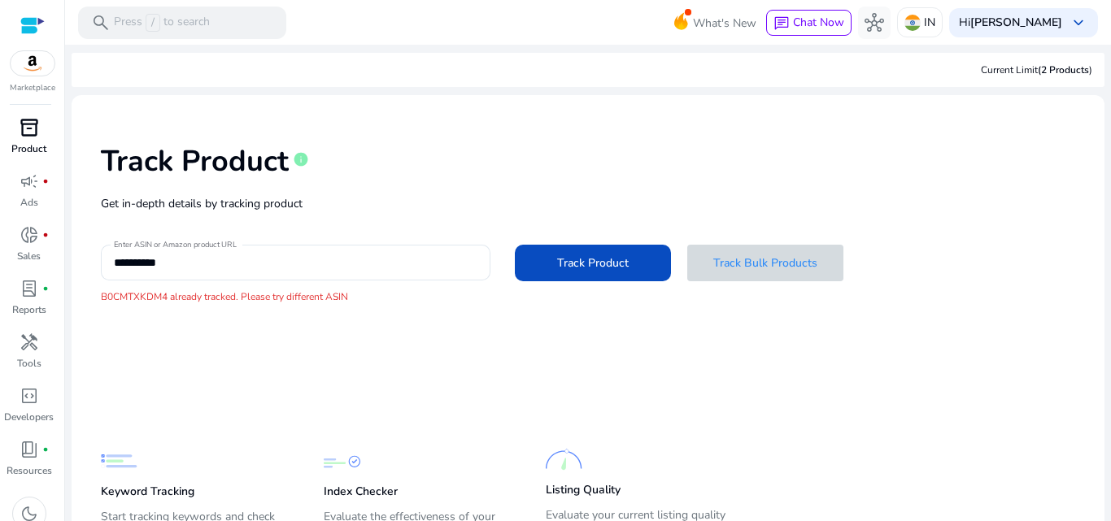
click at [31, 127] on span "inventory_2" at bounding box center [30, 128] width 20 height 20
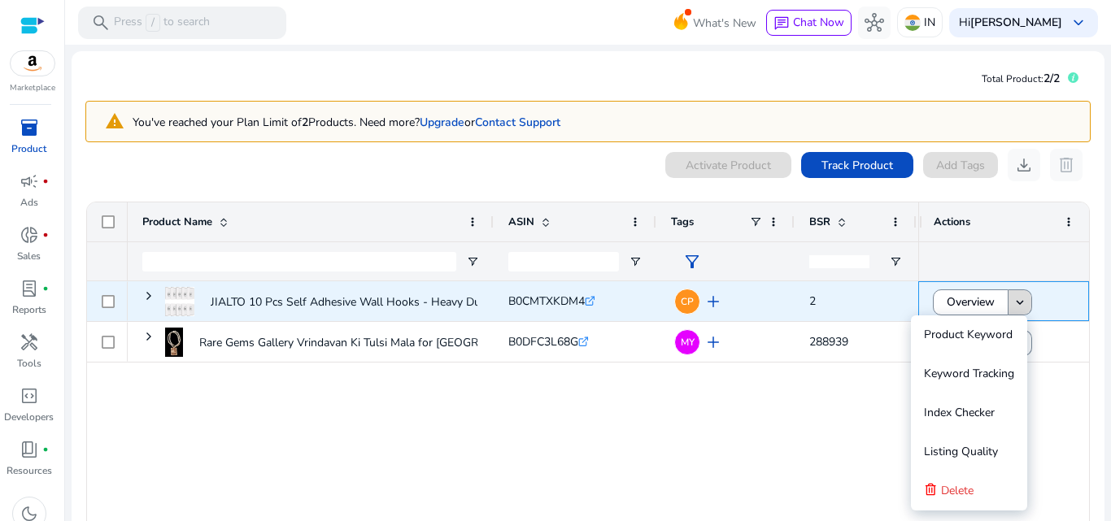
click at [1008, 302] on span at bounding box center [1019, 302] width 23 height 39
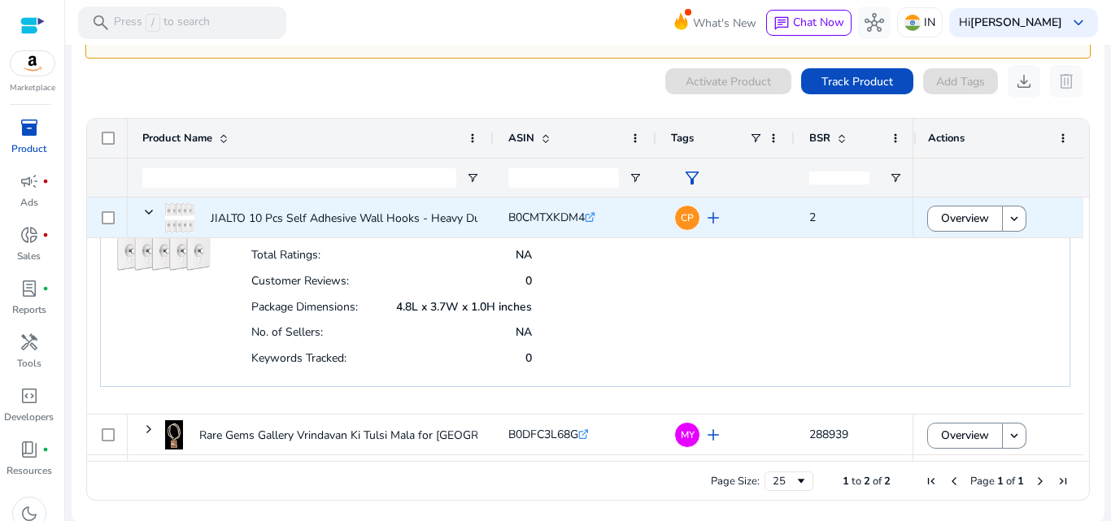
scroll to position [85, 0]
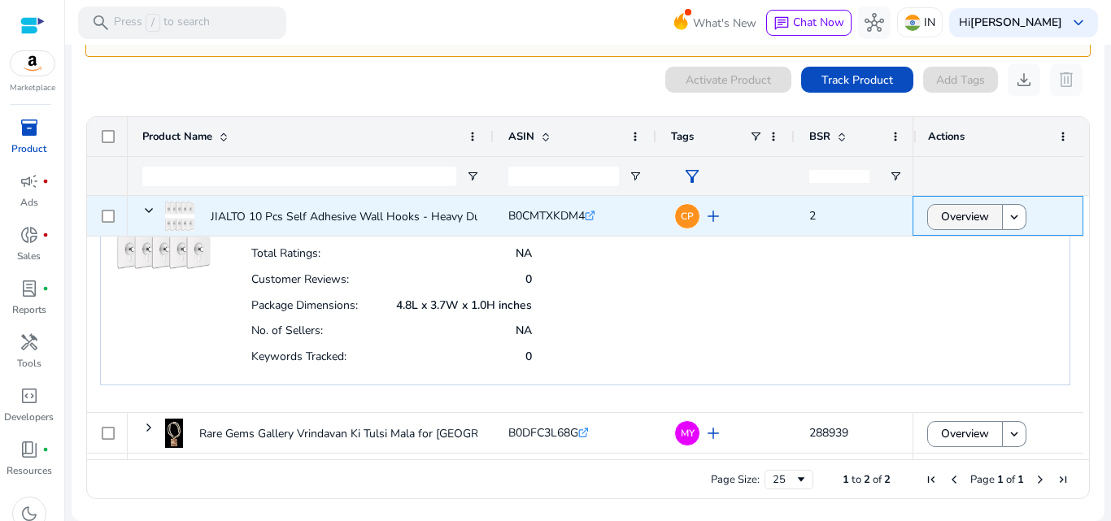
click at [946, 219] on span "Overview" at bounding box center [965, 216] width 48 height 33
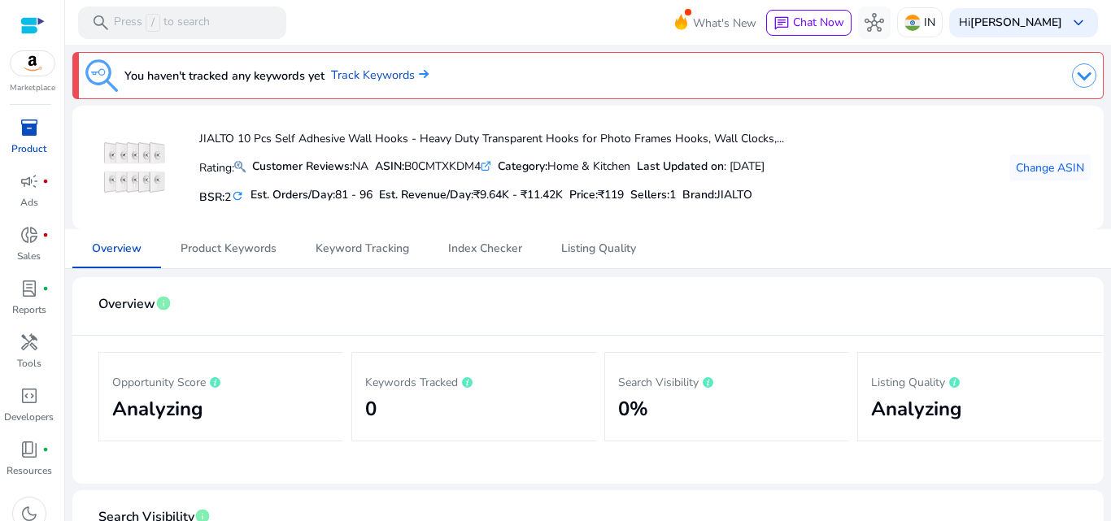
click at [491, 166] on icon ".st0{fill:#2c8af8}" at bounding box center [486, 166] width 11 height 11
click at [1030, 164] on span "Change ASIN" at bounding box center [1050, 167] width 68 height 17
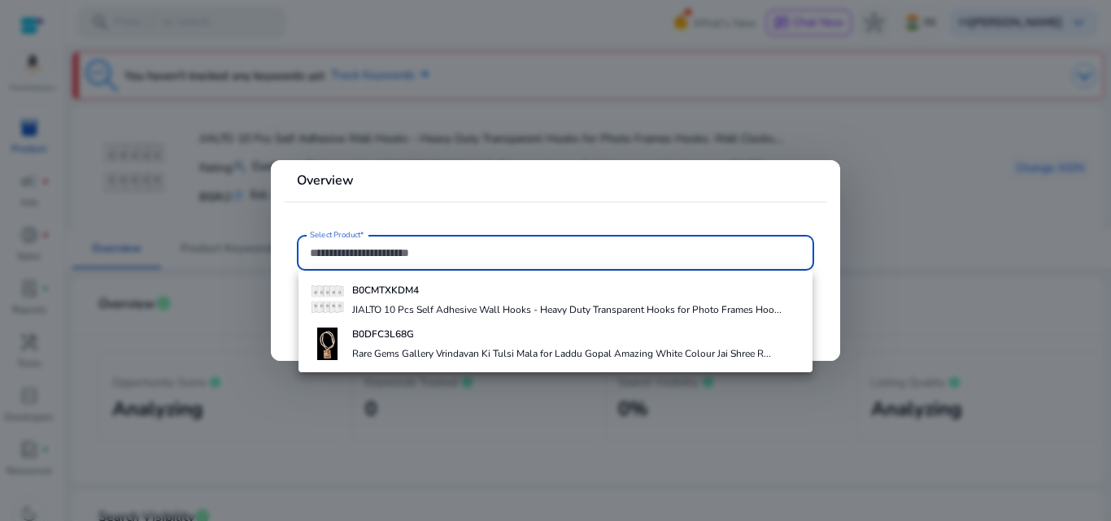
click at [363, 250] on input "Select Product*" at bounding box center [555, 253] width 491 height 18
paste input "**********"
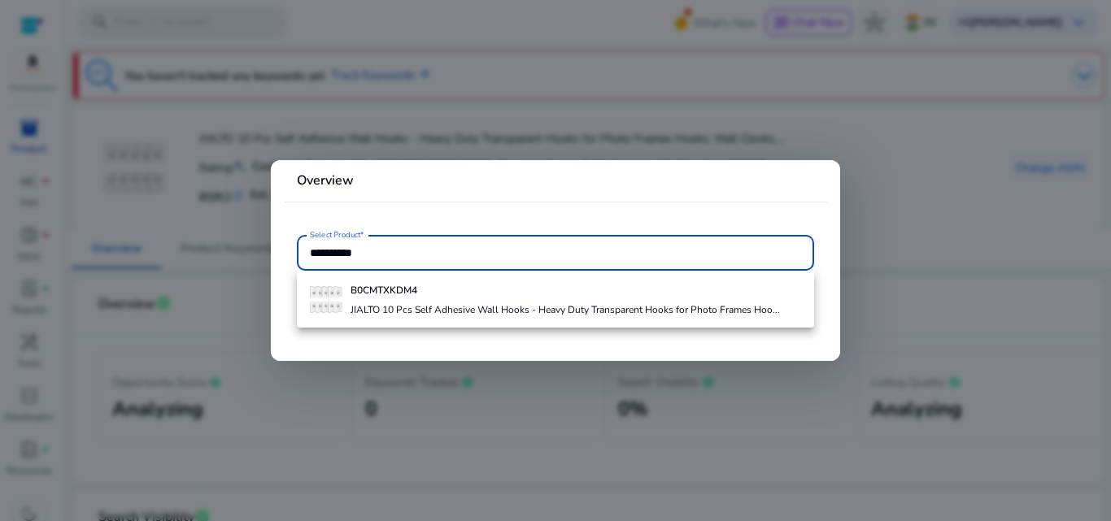
type input "**********"
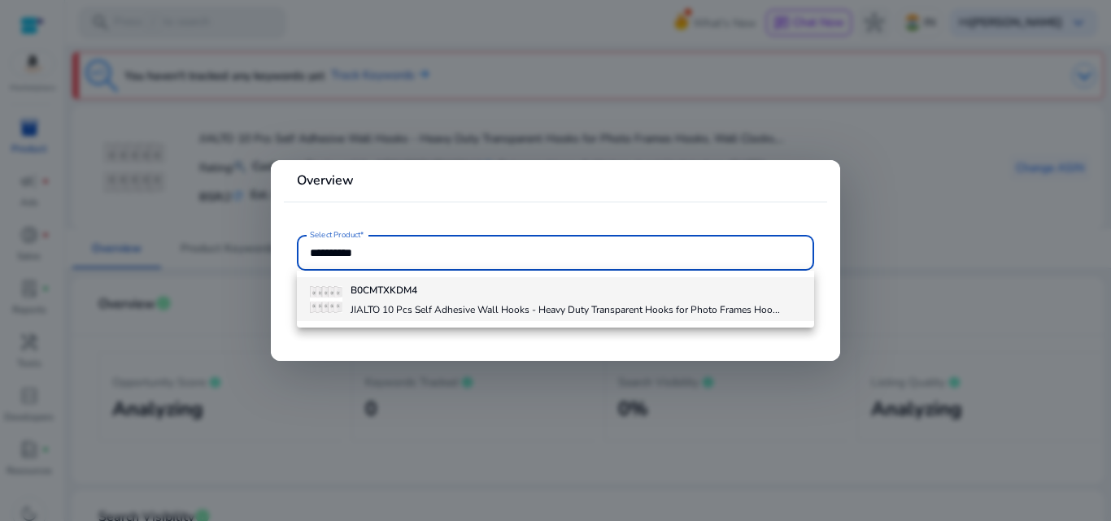
click at [403, 289] on b "B0CMTXKDM4" at bounding box center [383, 290] width 67 height 13
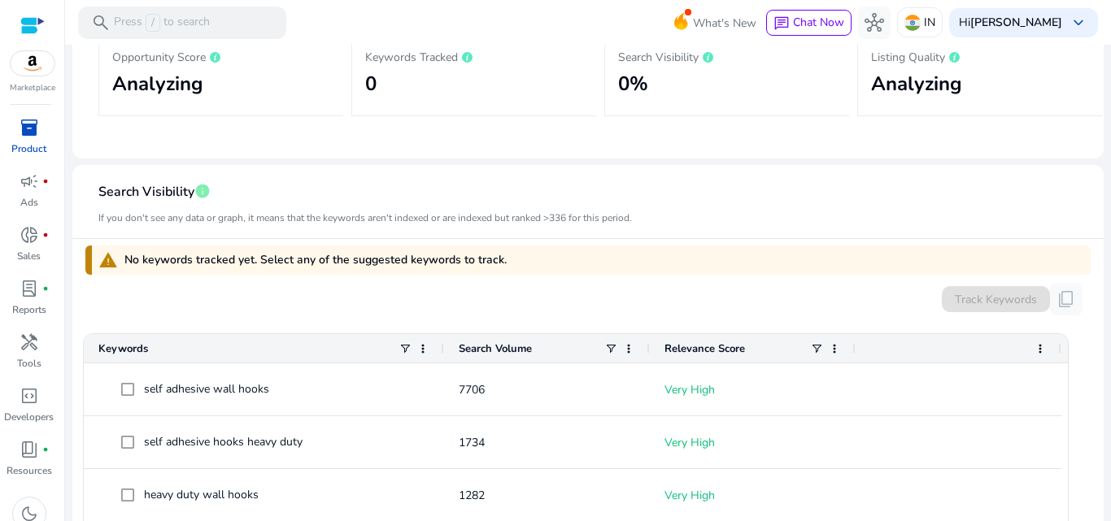
scroll to position [163, 0]
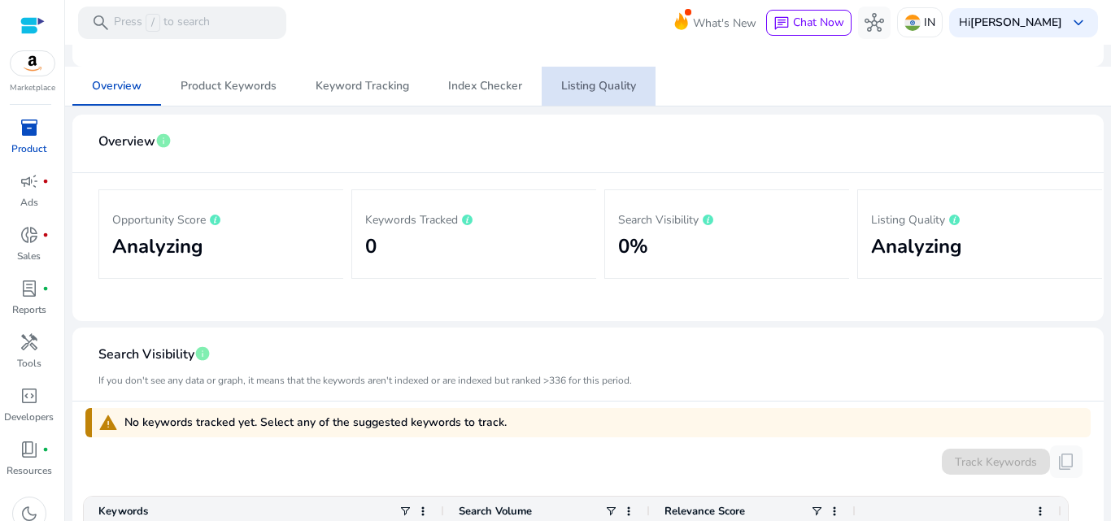
click at [574, 85] on span "Listing Quality" at bounding box center [598, 85] width 75 height 11
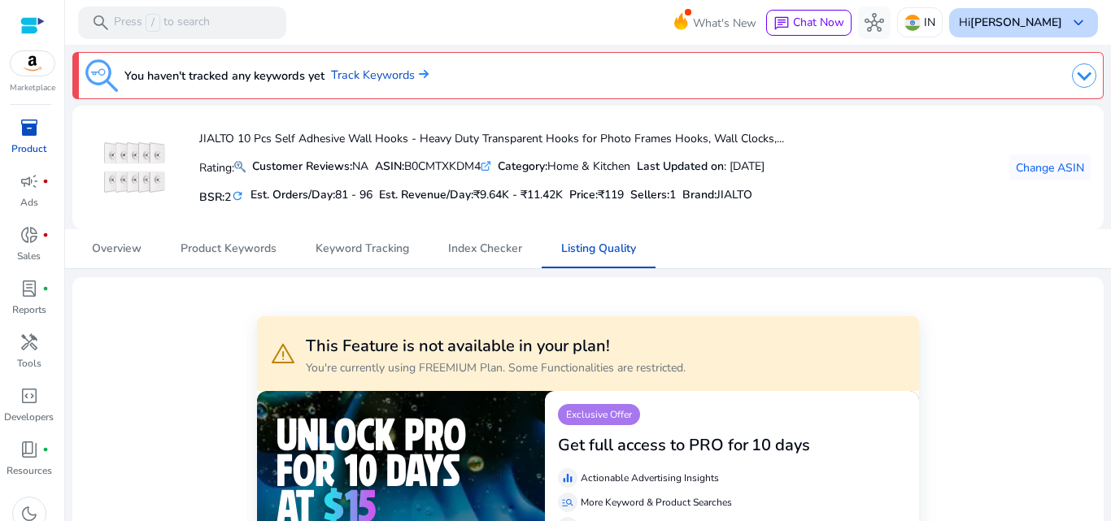
click at [1003, 19] on b "[PERSON_NAME]" at bounding box center [1016, 22] width 92 height 15
